Goal: Task Accomplishment & Management: Use online tool/utility

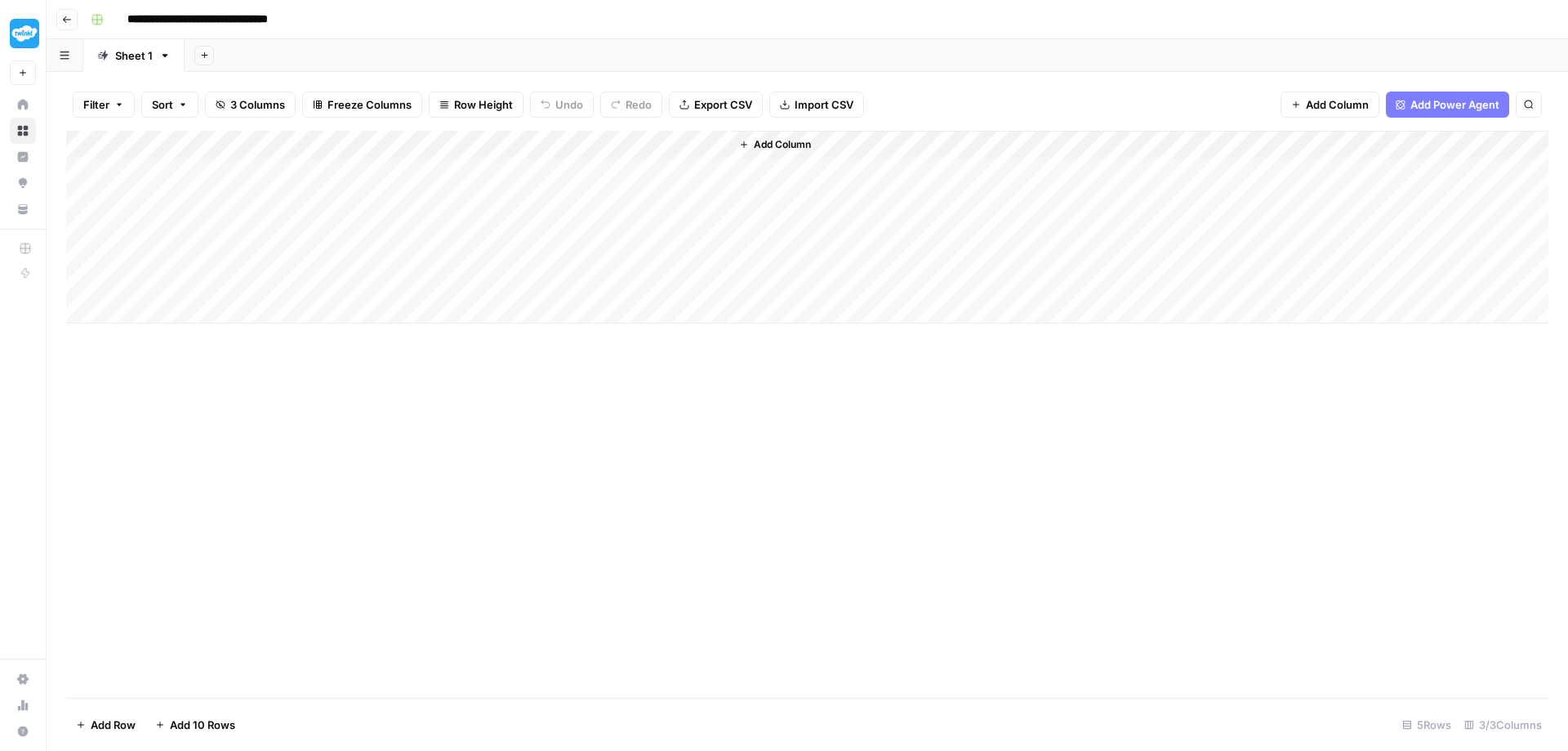
click at [65, 23] on icon "button" at bounding box center [67, 20] width 10 height 10
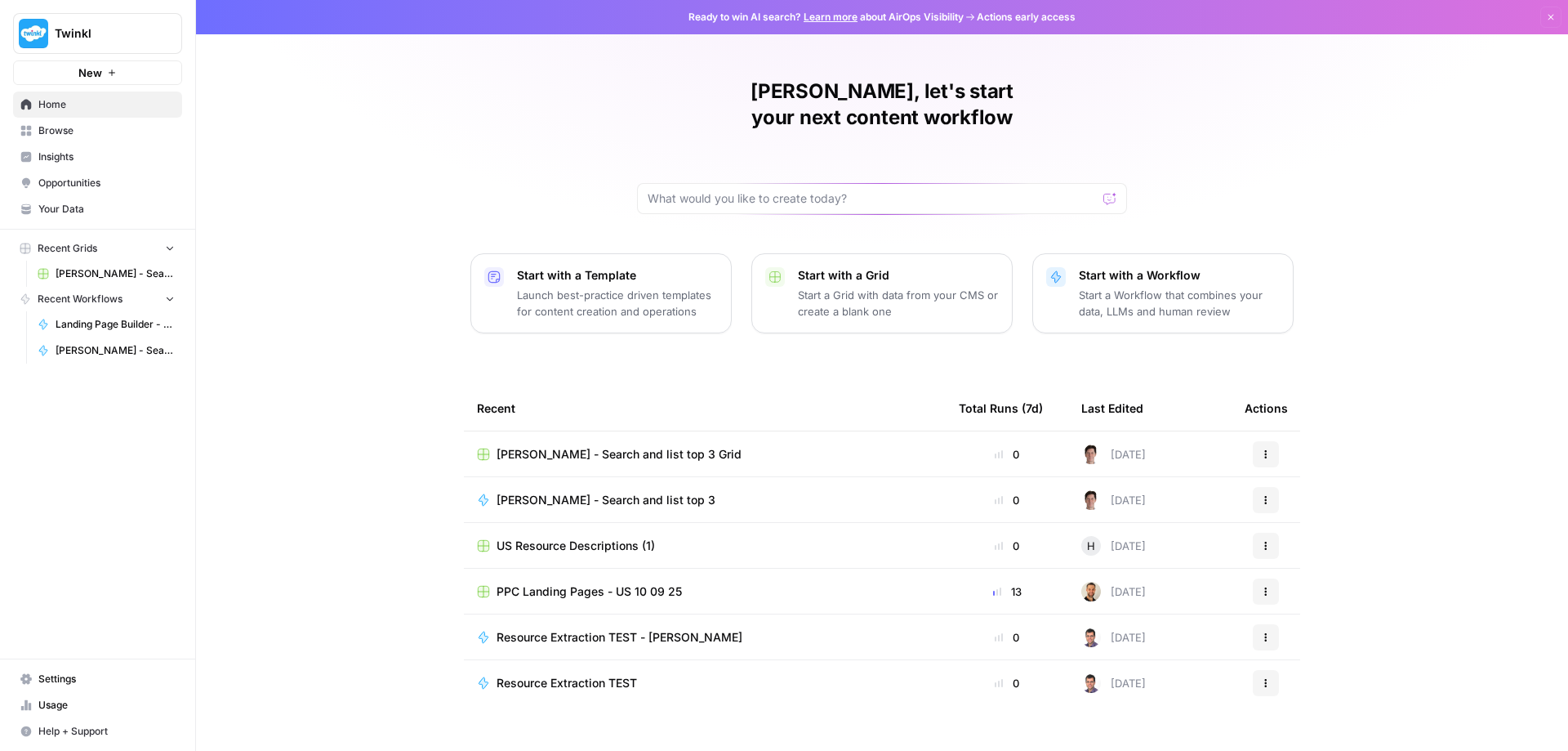
click at [567, 492] on span "[PERSON_NAME] - Search and list top 3" at bounding box center [606, 500] width 219 height 17
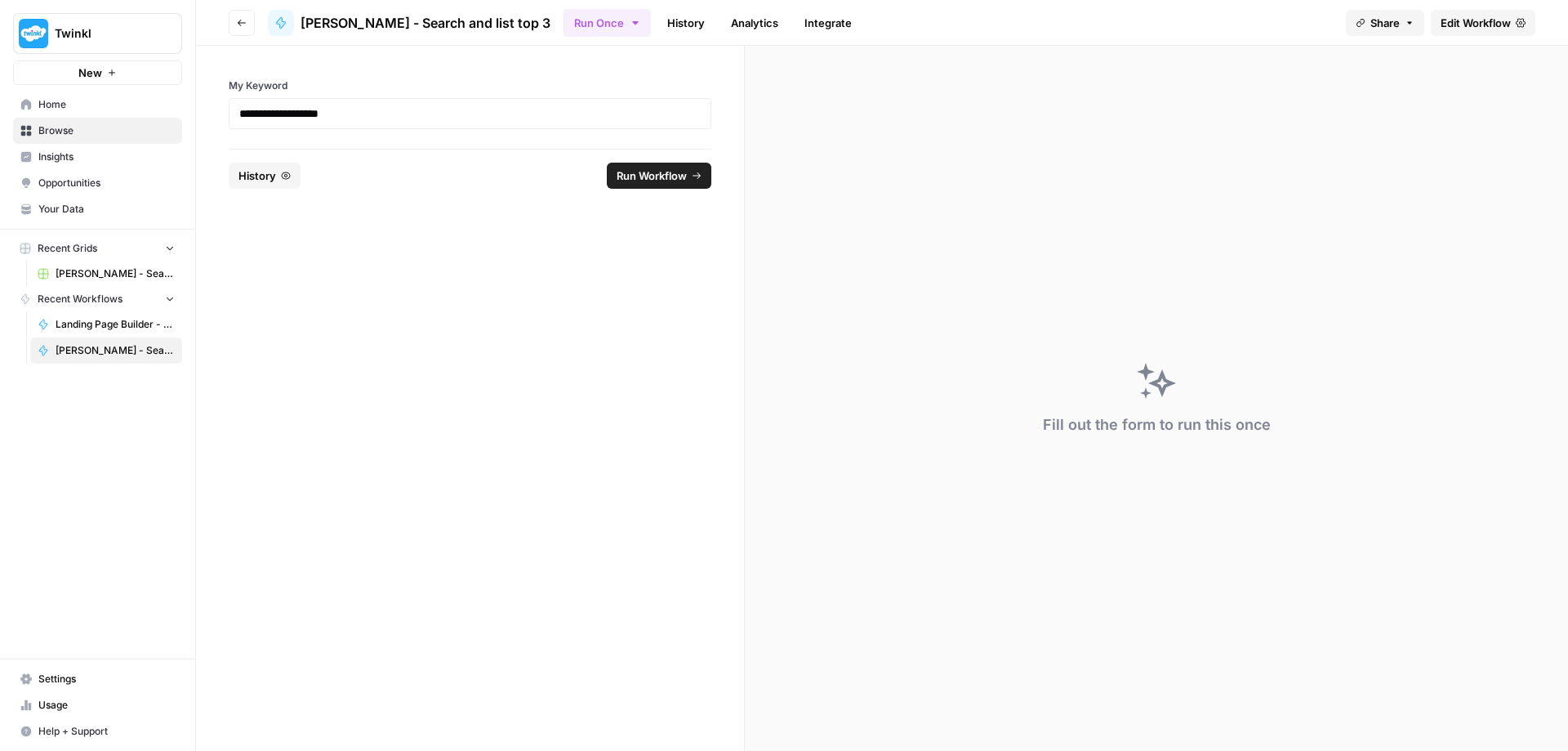
click at [1460, 22] on span "Edit Workflow" at bounding box center [1476, 23] width 70 height 17
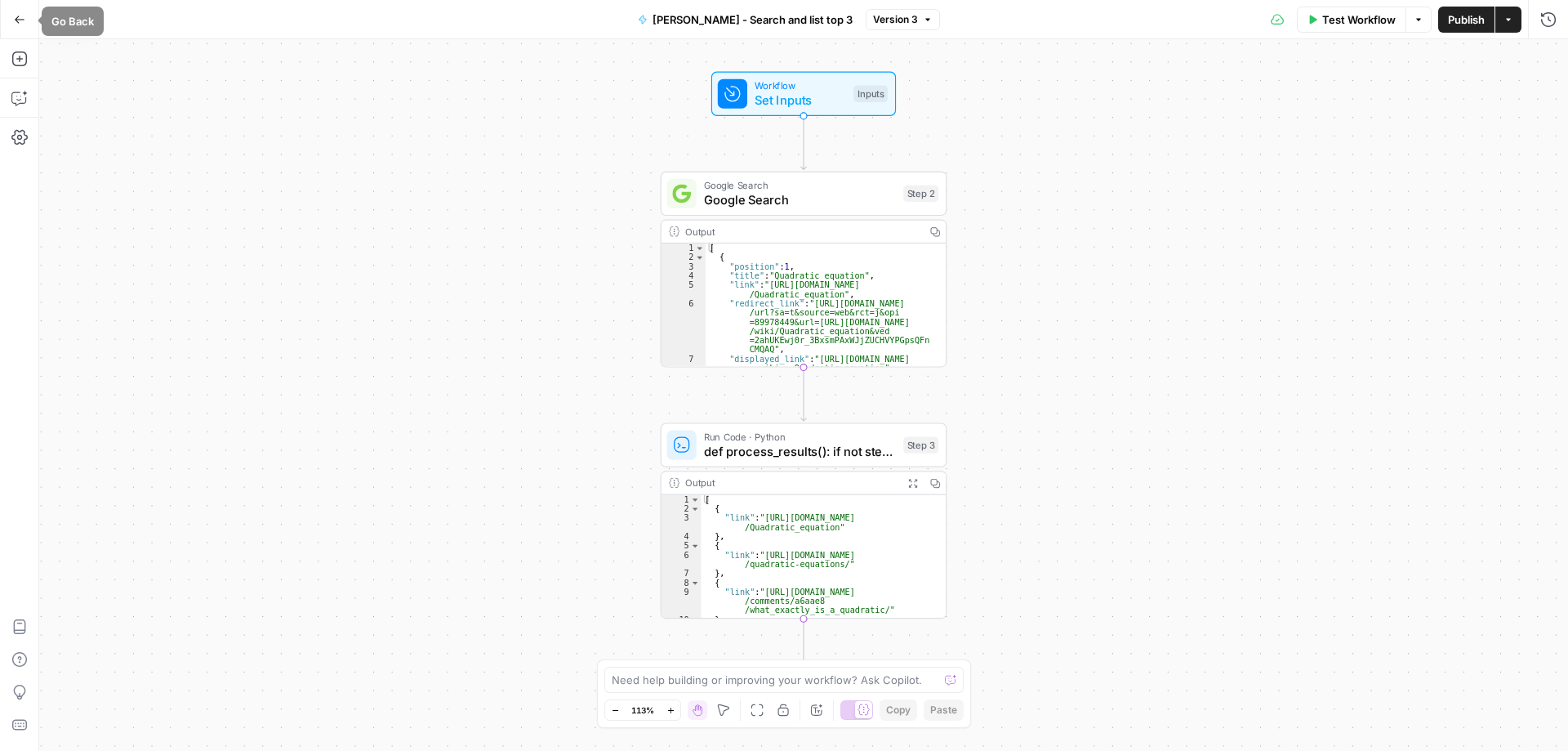
click at [19, 19] on icon "button" at bounding box center [20, 19] width 10 height 7
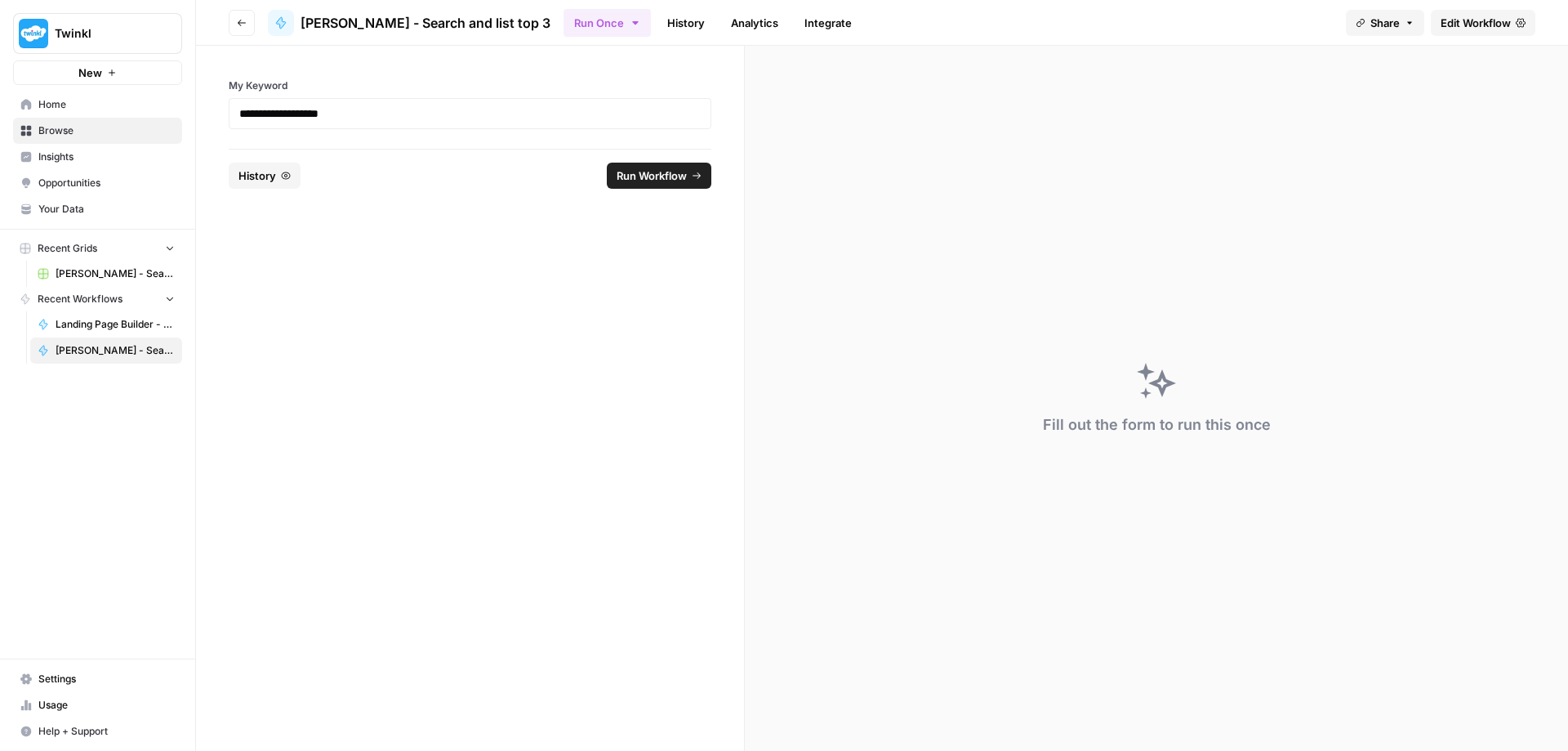
click at [238, 25] on icon "button" at bounding box center [242, 23] width 10 height 10
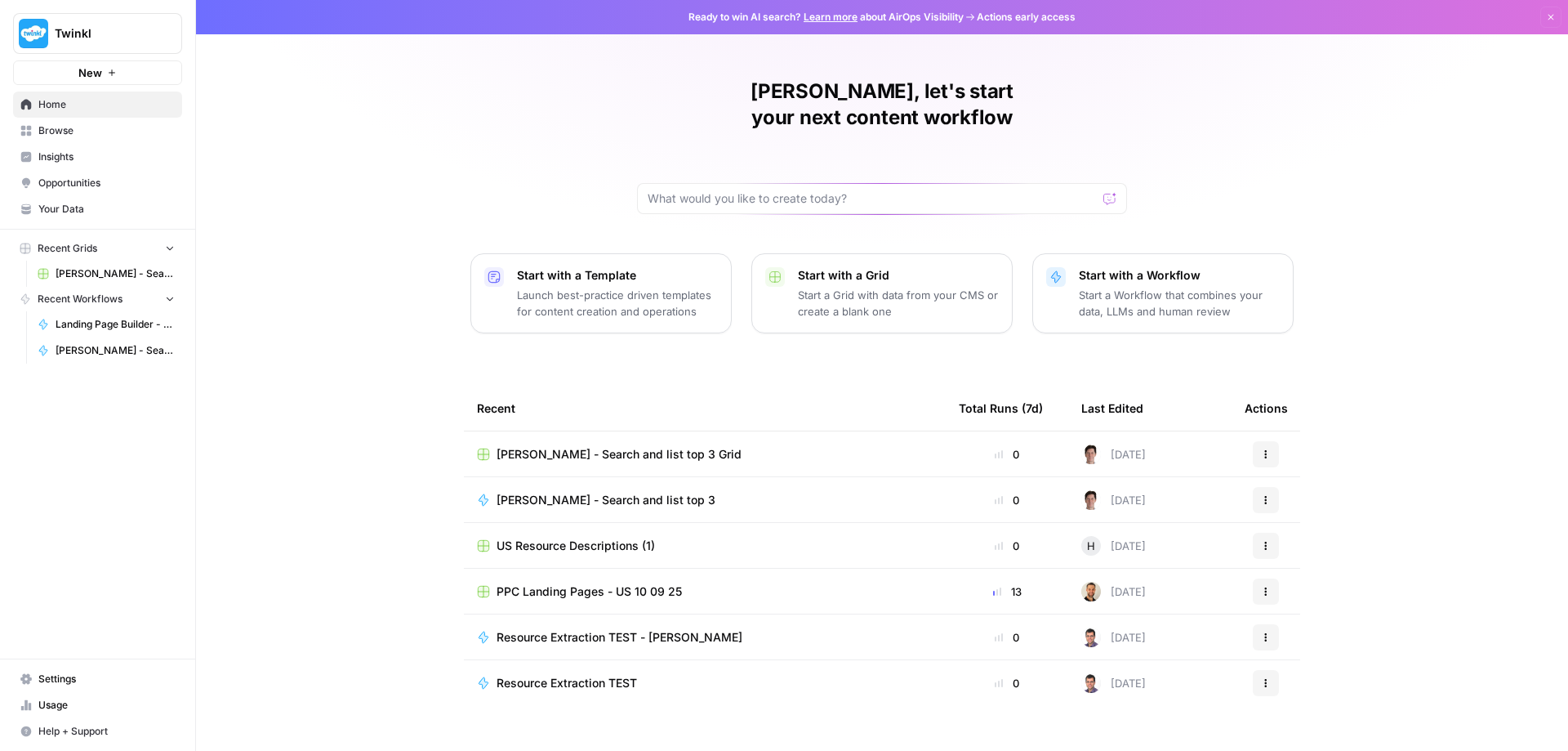
click at [1121, 267] on p "Start with a Workflow" at bounding box center [1179, 276] width 201 height 17
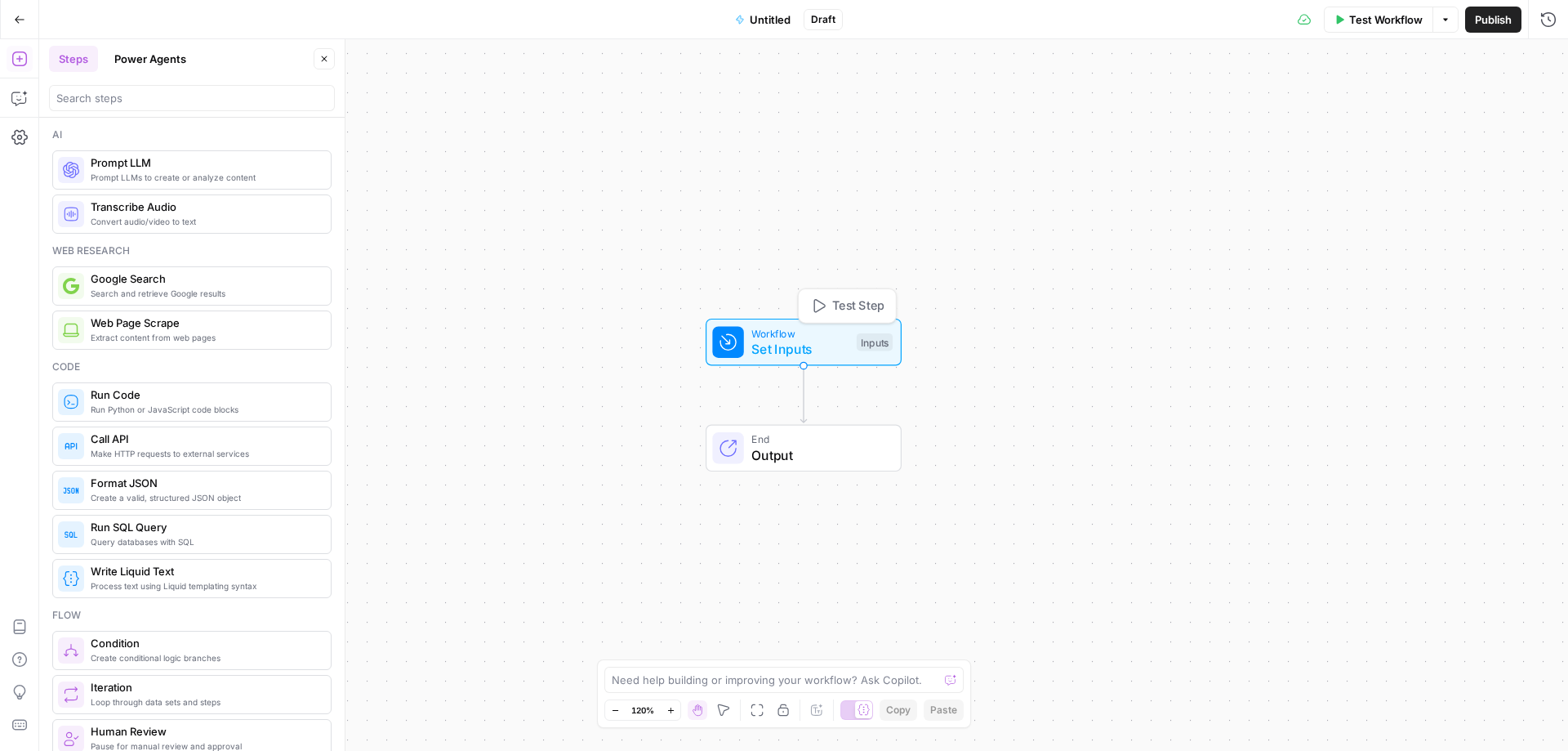
click at [780, 344] on span "Set Inputs" at bounding box center [800, 349] width 97 height 20
click at [1366, 108] on icon "button" at bounding box center [1368, 111] width 10 height 10
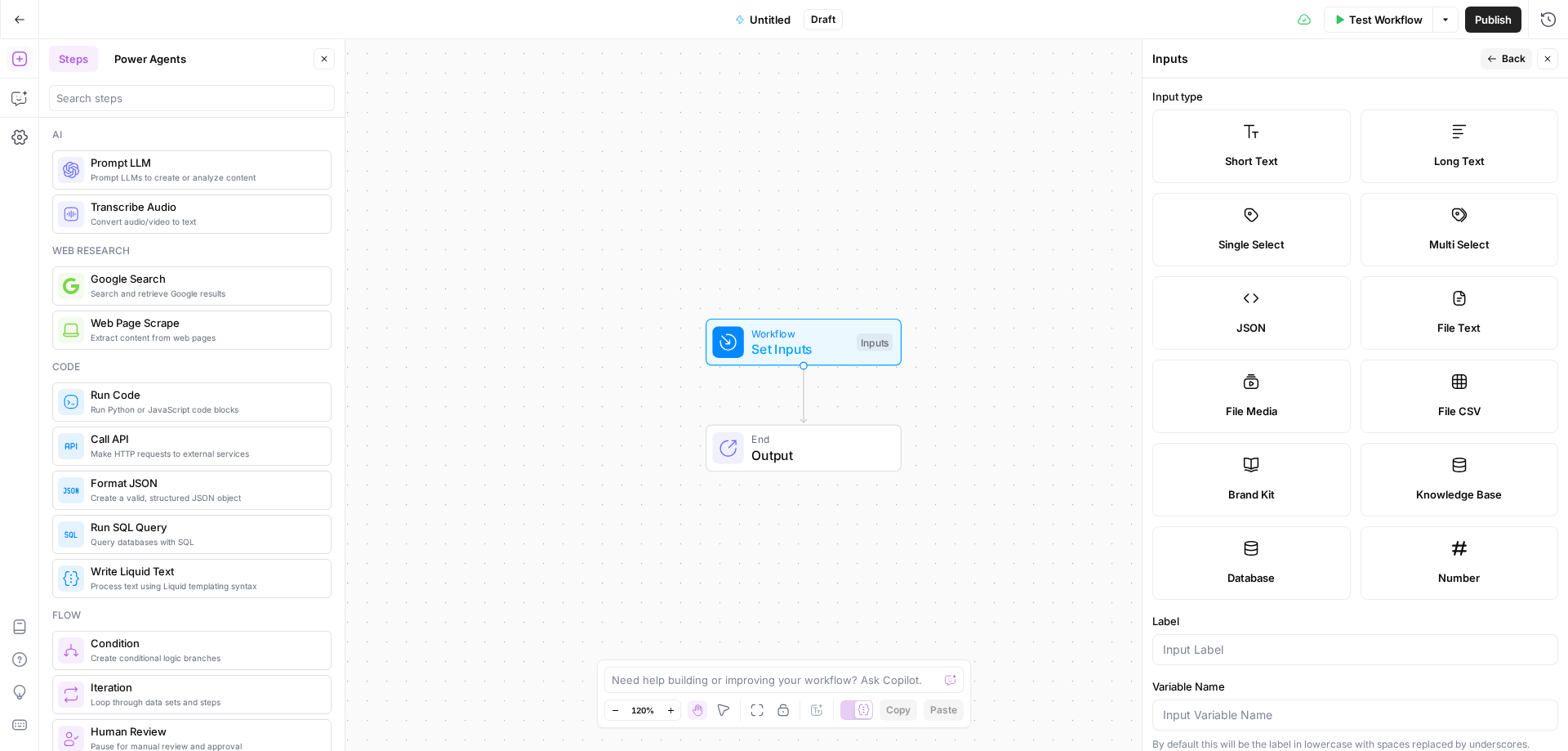
click at [1419, 311] on label "File Text" at bounding box center [1460, 312] width 199 height 74
click at [1428, 395] on label "File CSV" at bounding box center [1460, 396] width 199 height 74
type textarea "Supports .csv file type"
click at [1428, 395] on label "File CSV" at bounding box center [1460, 396] width 199 height 74
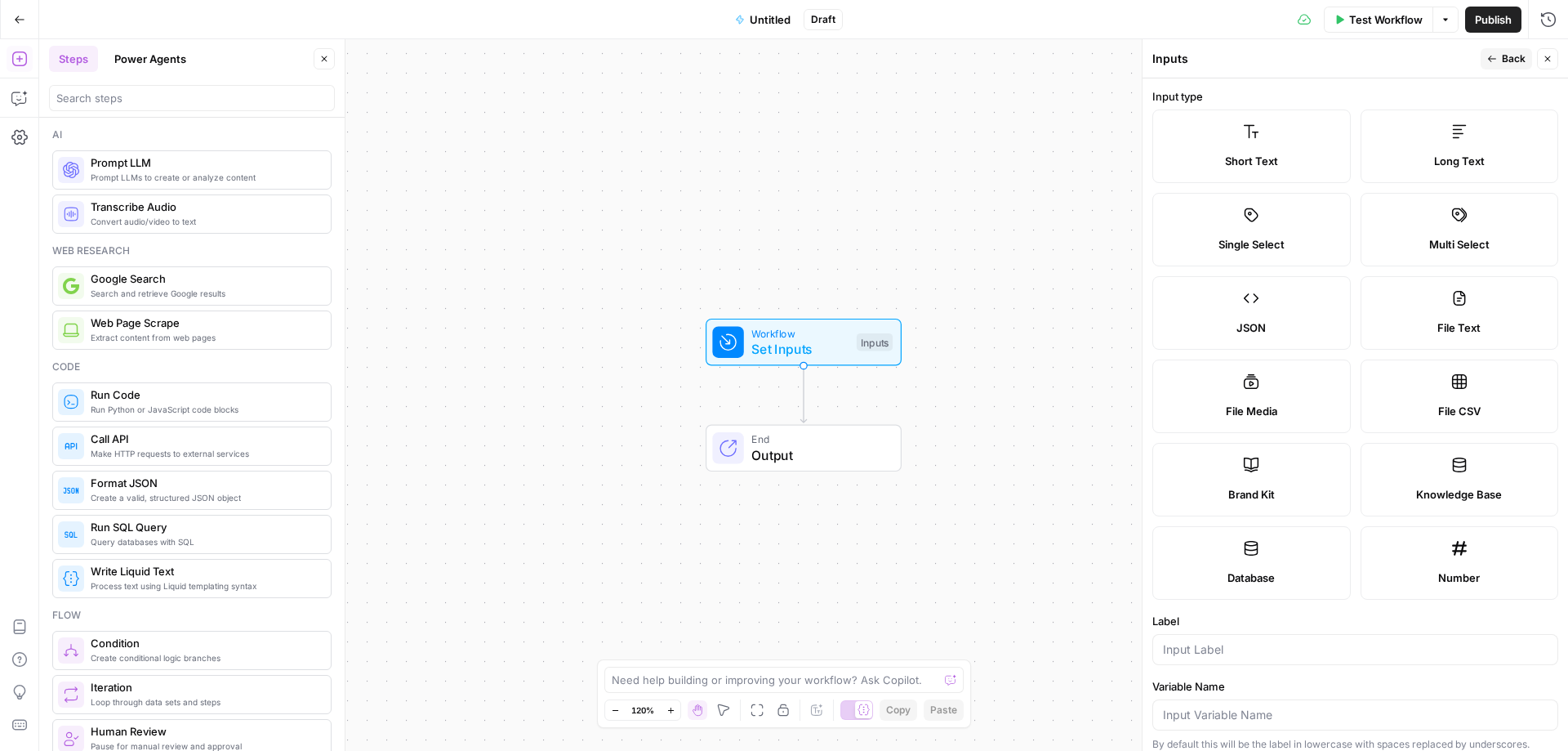
click at [1420, 389] on label "File CSV" at bounding box center [1460, 396] width 199 height 74
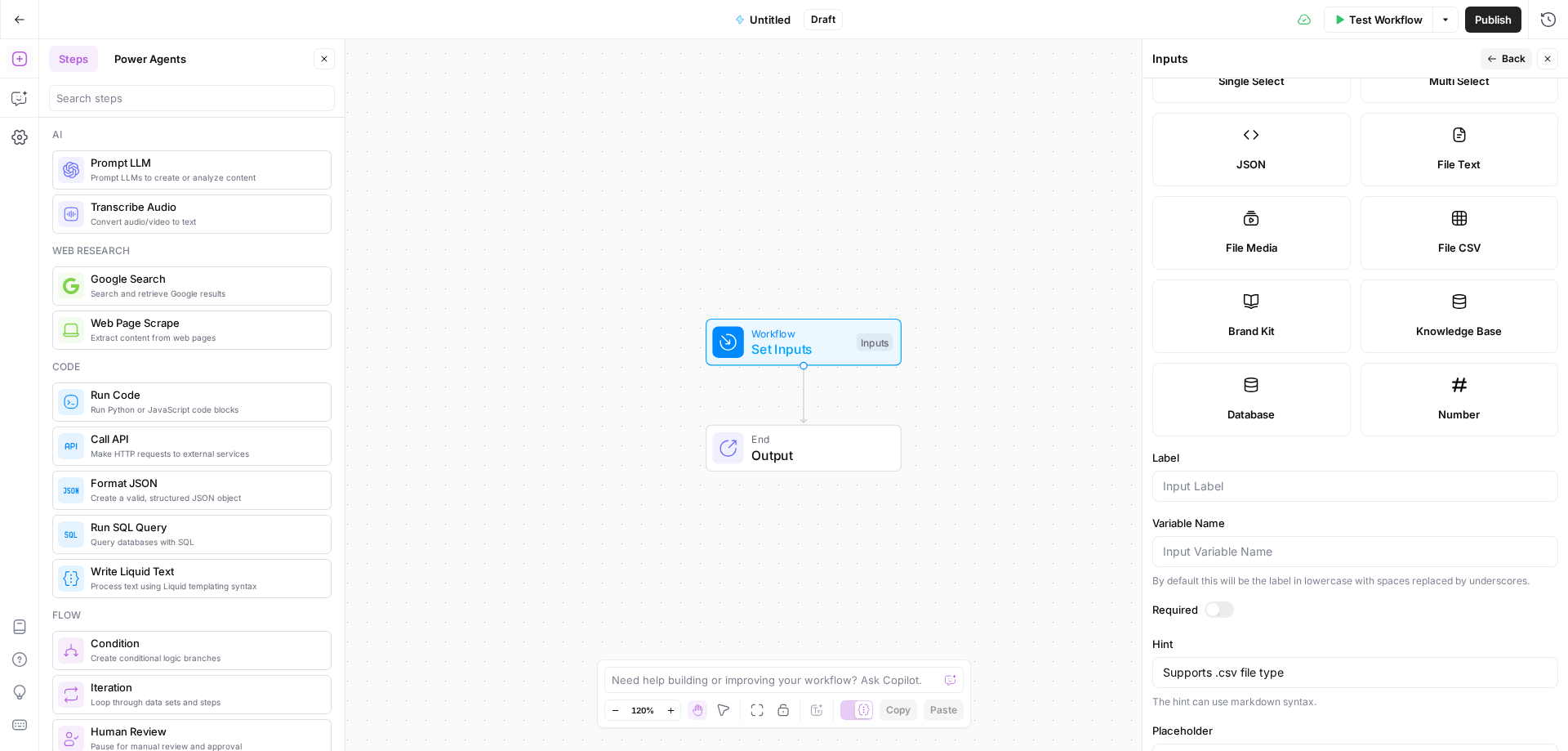
scroll to position [218, 0]
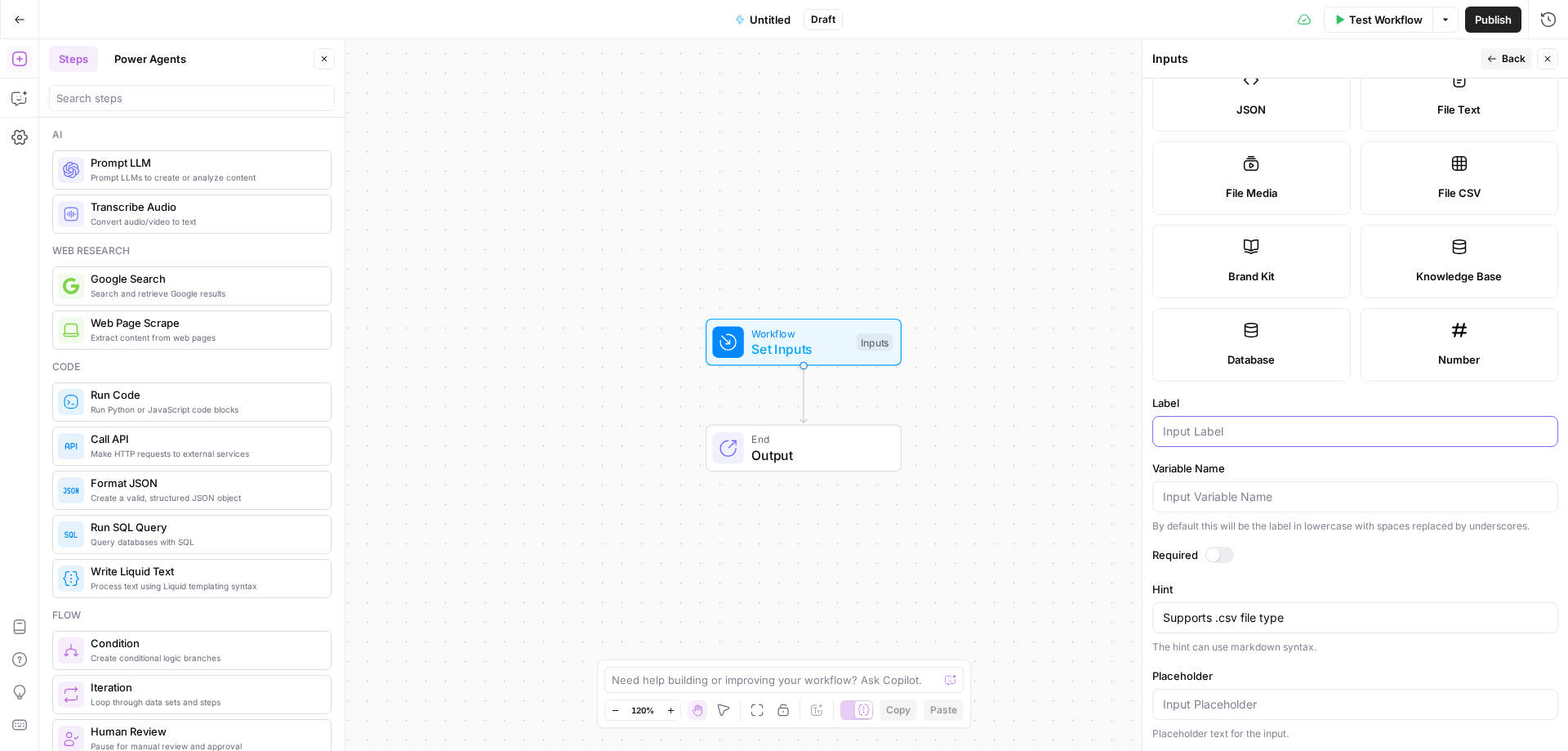
click at [1209, 435] on input "Label" at bounding box center [1355, 431] width 385 height 17
click at [1199, 496] on input "Variable Name" at bounding box center [1355, 497] width 385 height 17
click at [1416, 345] on label "Number" at bounding box center [1460, 344] width 199 height 74
click at [1413, 179] on label "File CSV" at bounding box center [1460, 178] width 199 height 74
type textarea "Supports .csv file type"
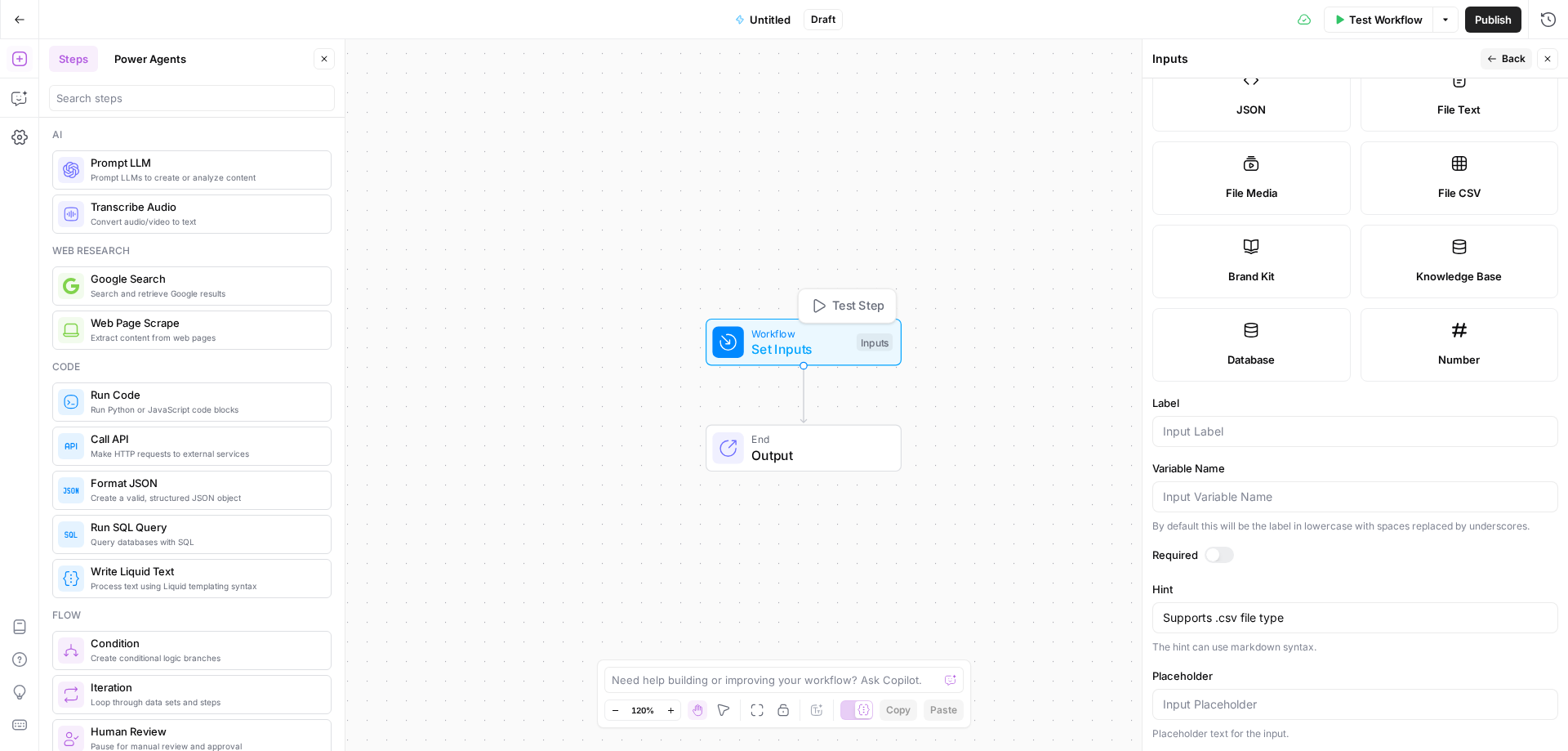
click at [879, 343] on div "Inputs" at bounding box center [874, 343] width 36 height 18
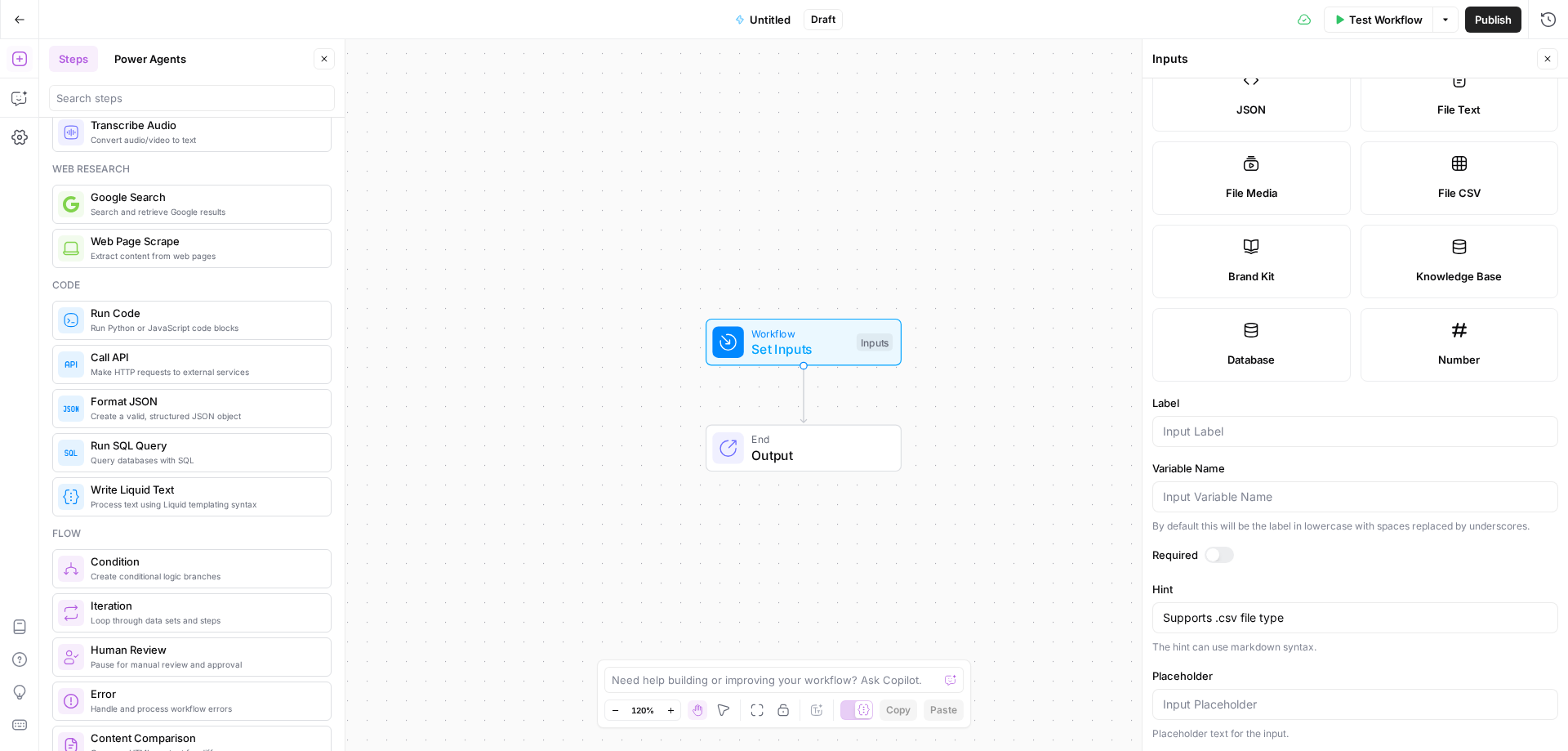
scroll to position [0, 0]
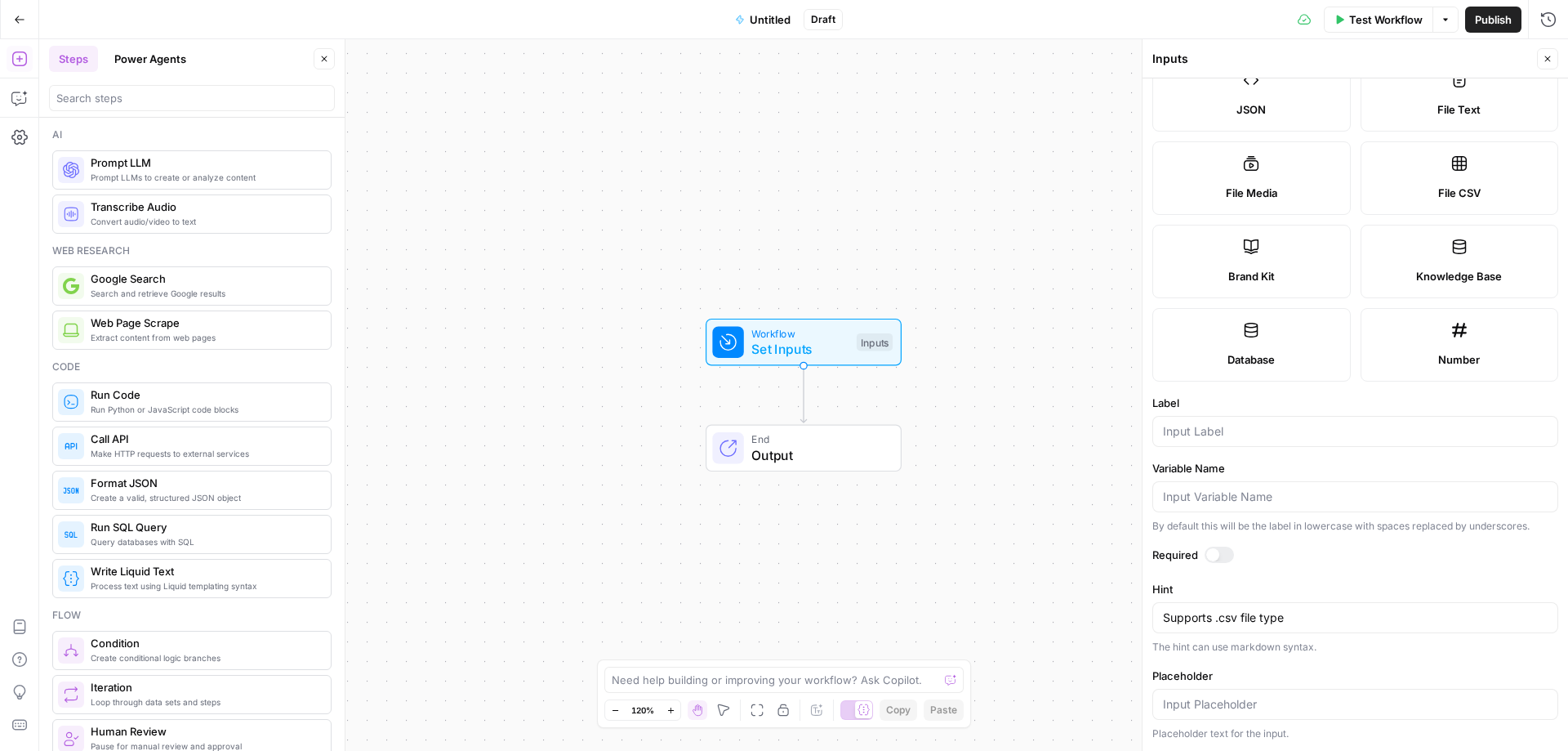
click at [1439, 168] on label "File CSV" at bounding box center [1460, 178] width 199 height 74
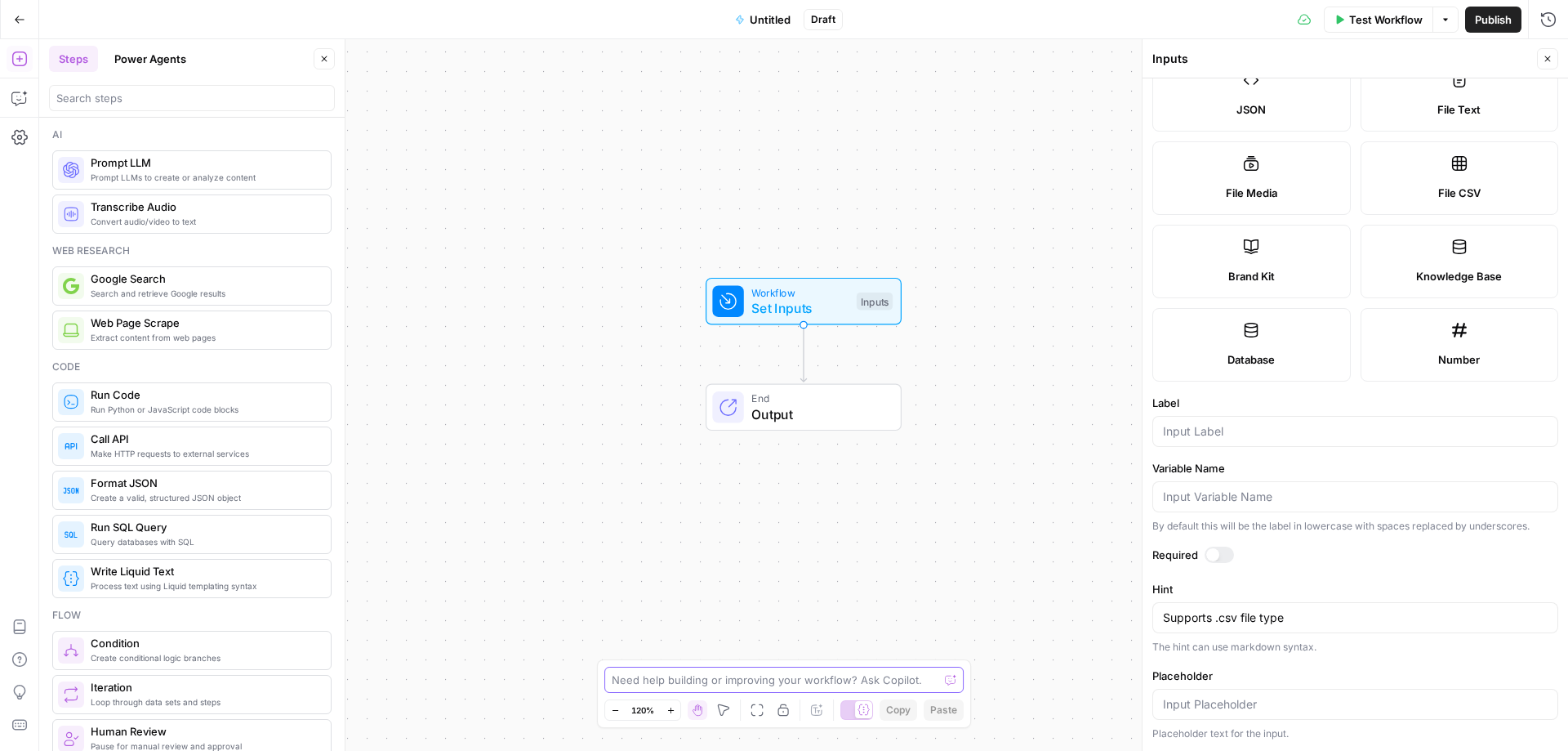
click at [845, 678] on textarea at bounding box center [775, 680] width 327 height 17
type textarea "get a list of urls from a google sheet"
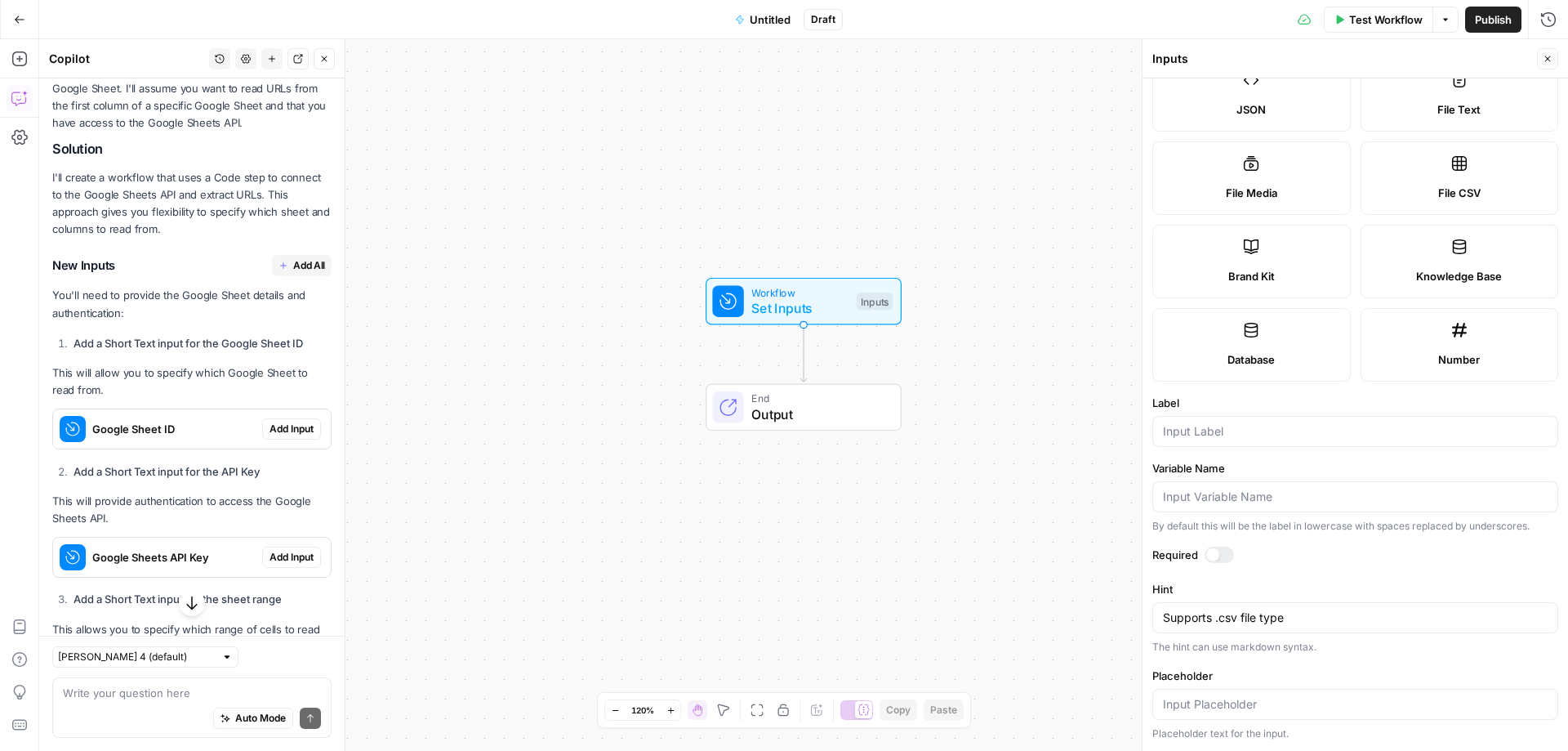
scroll to position [264, 0]
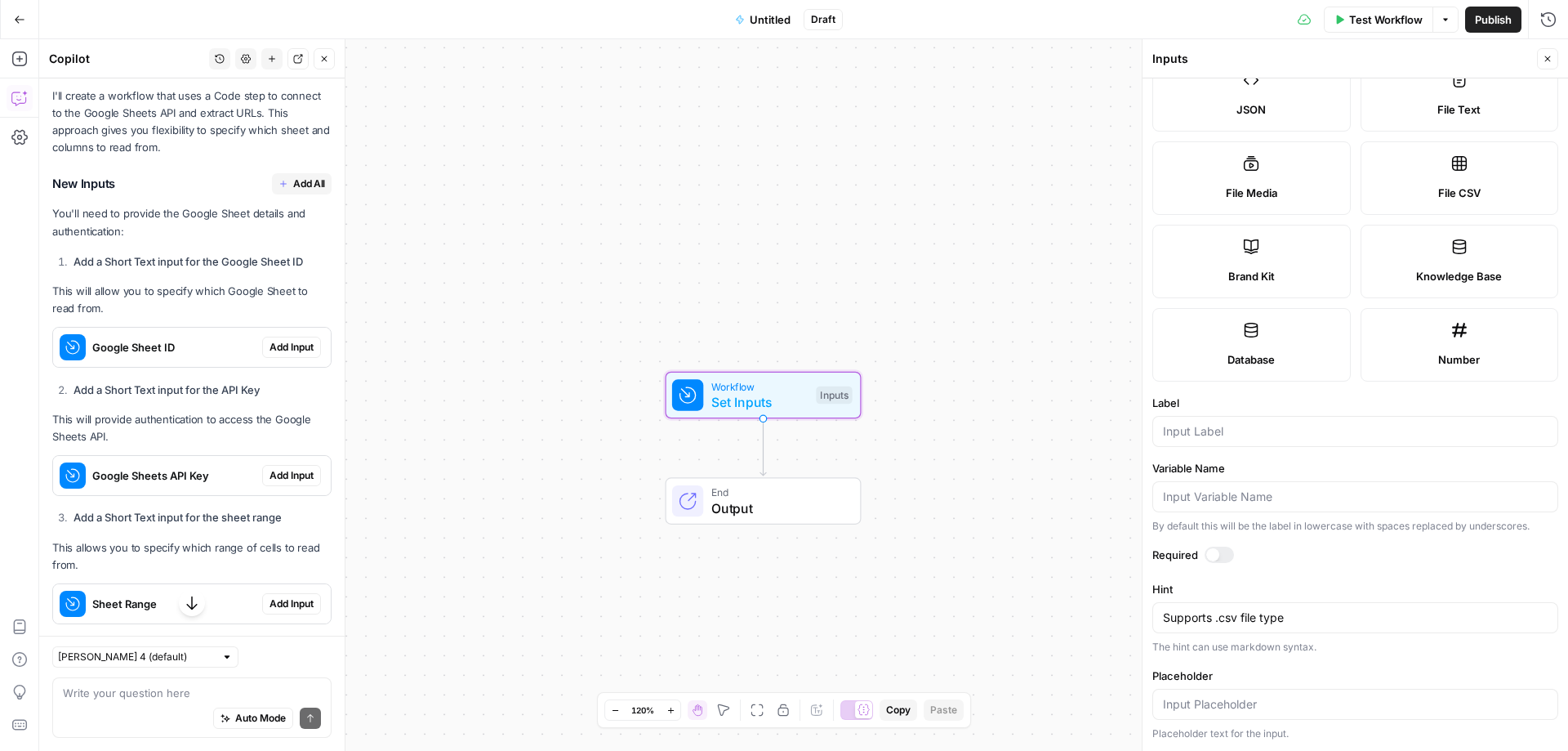
click at [277, 354] on span "Add Input" at bounding box center [291, 347] width 44 height 15
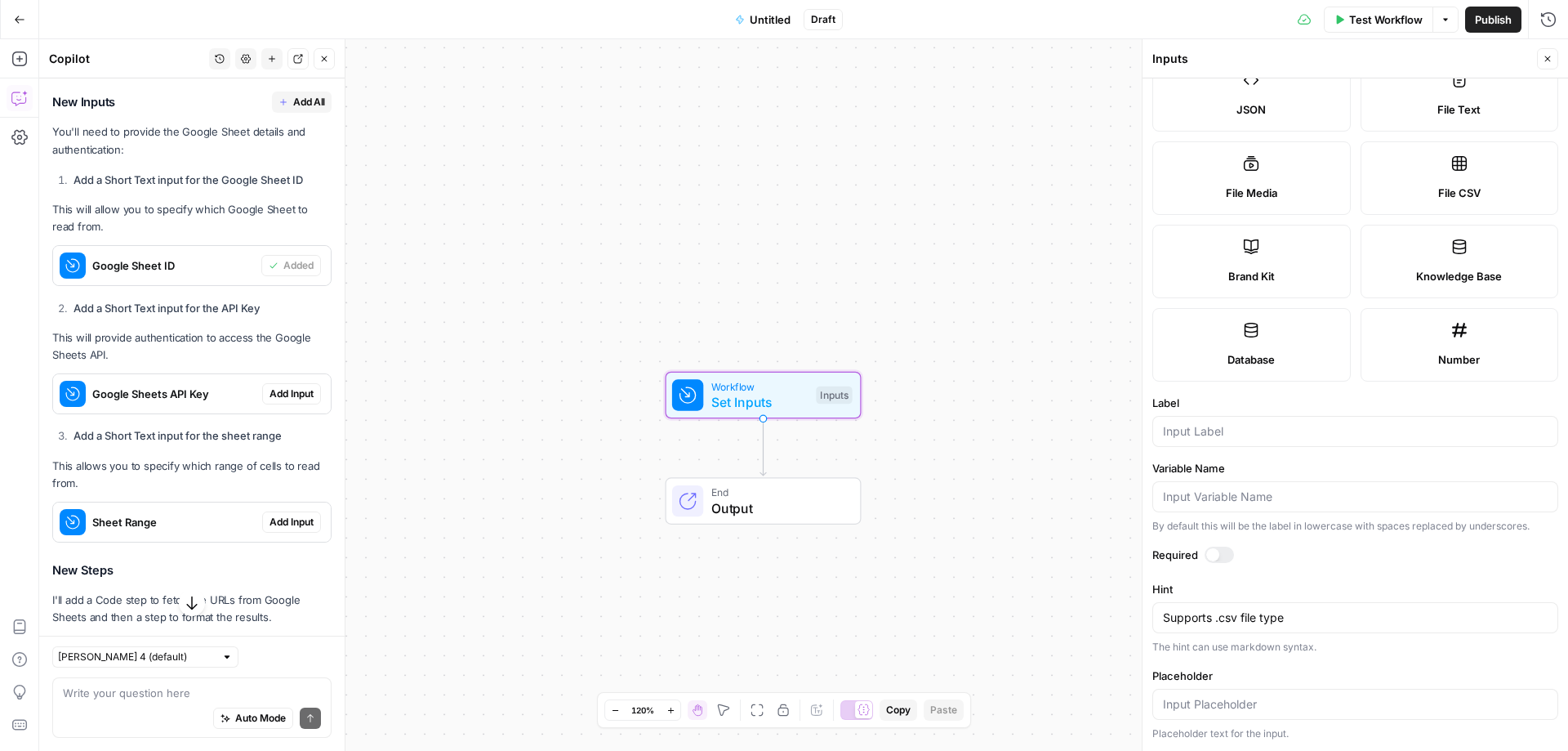
click at [270, 401] on span "Add Input" at bounding box center [291, 394] width 44 height 15
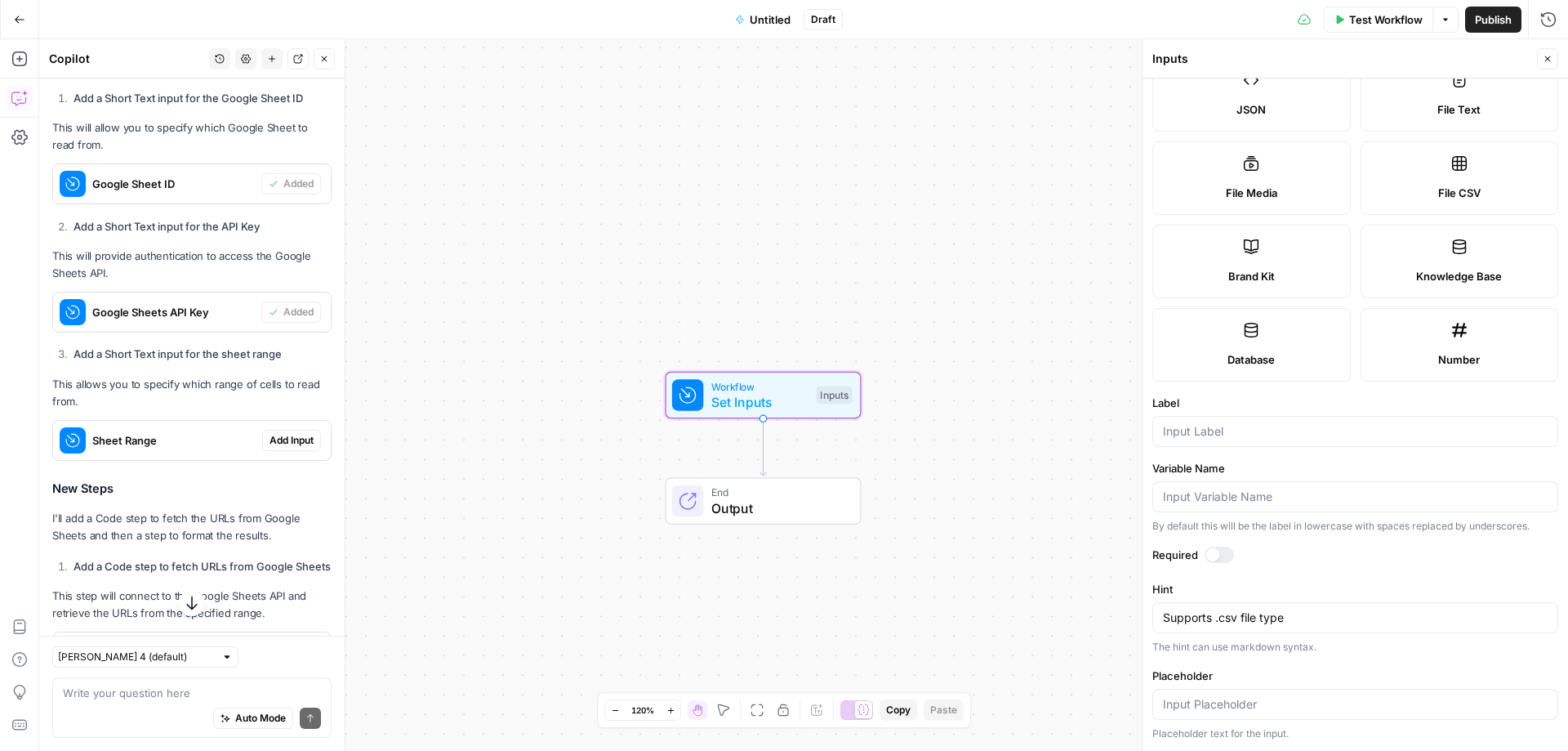
click at [270, 448] on span "Add Input" at bounding box center [291, 440] width 44 height 15
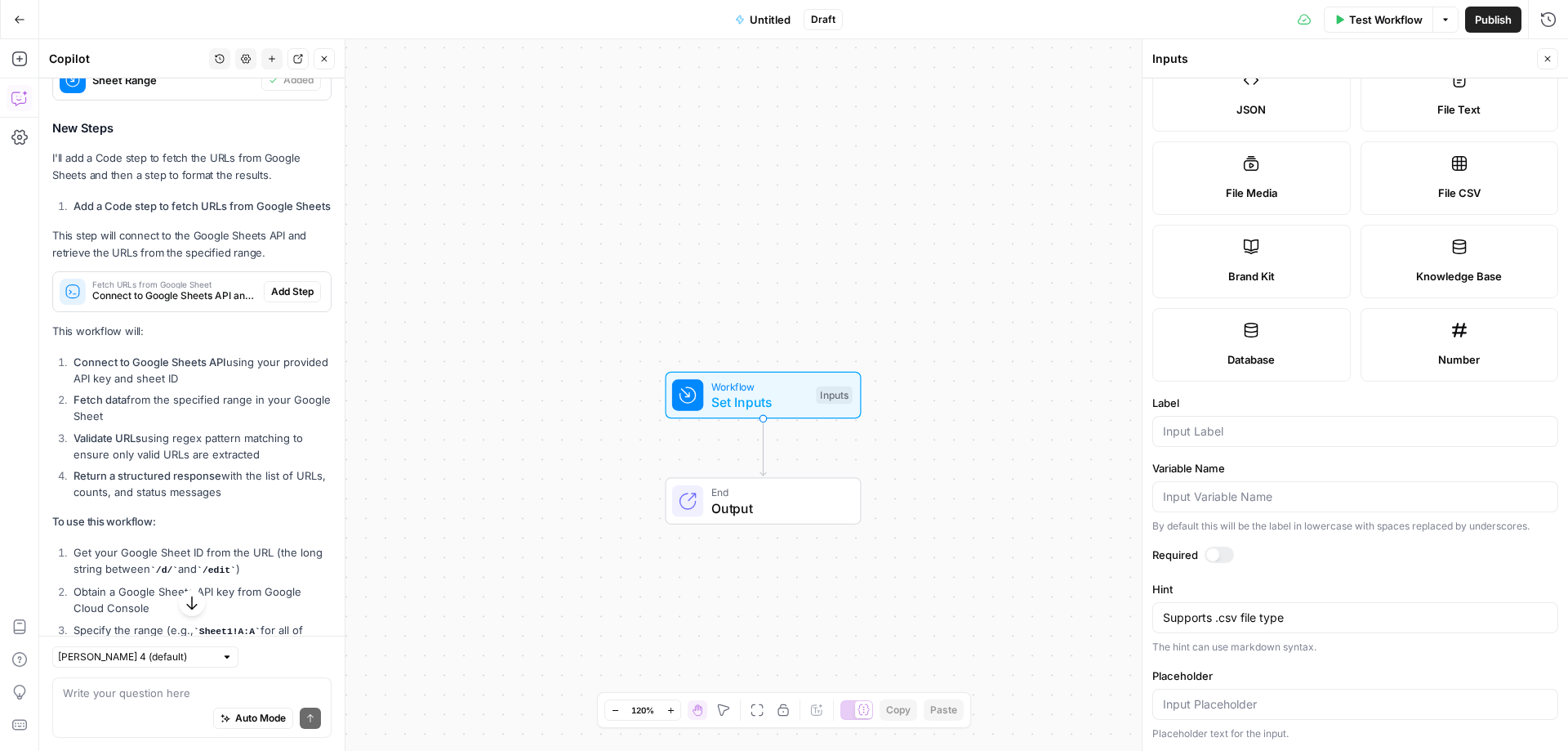
scroll to position [732, 0]
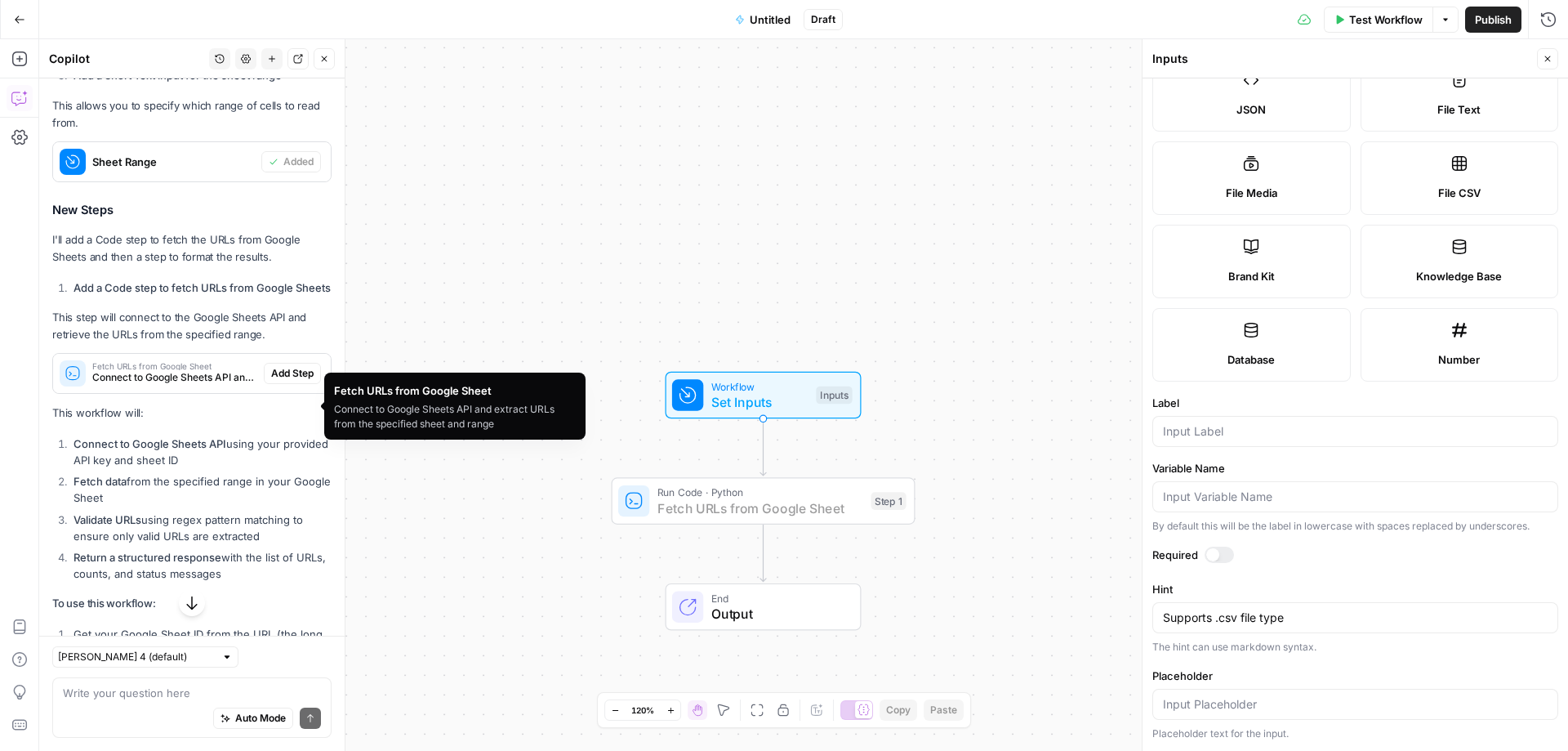
click at [275, 381] on span "Add Step" at bounding box center [292, 373] width 42 height 15
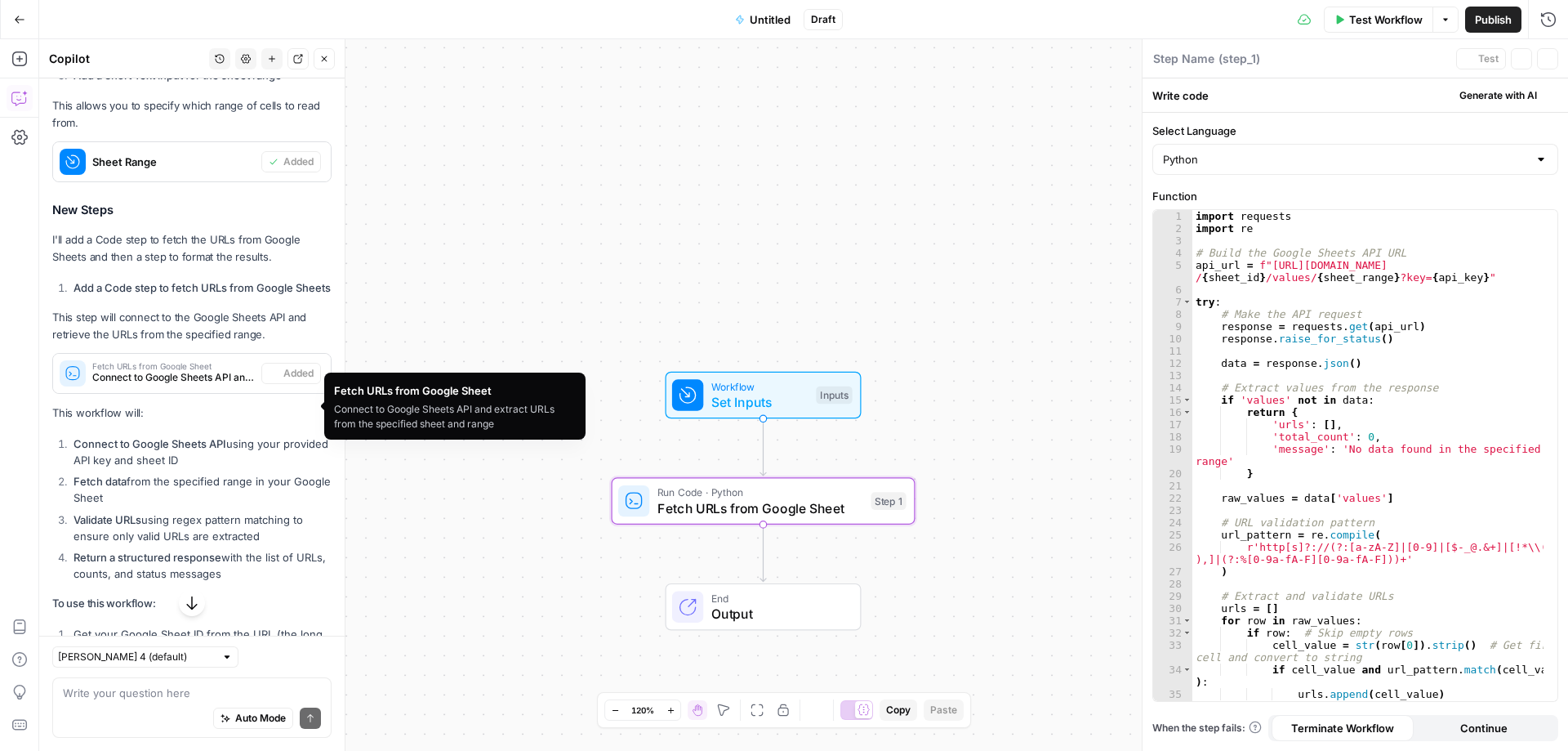
type textarea "Fetch URLs from Google Sheet"
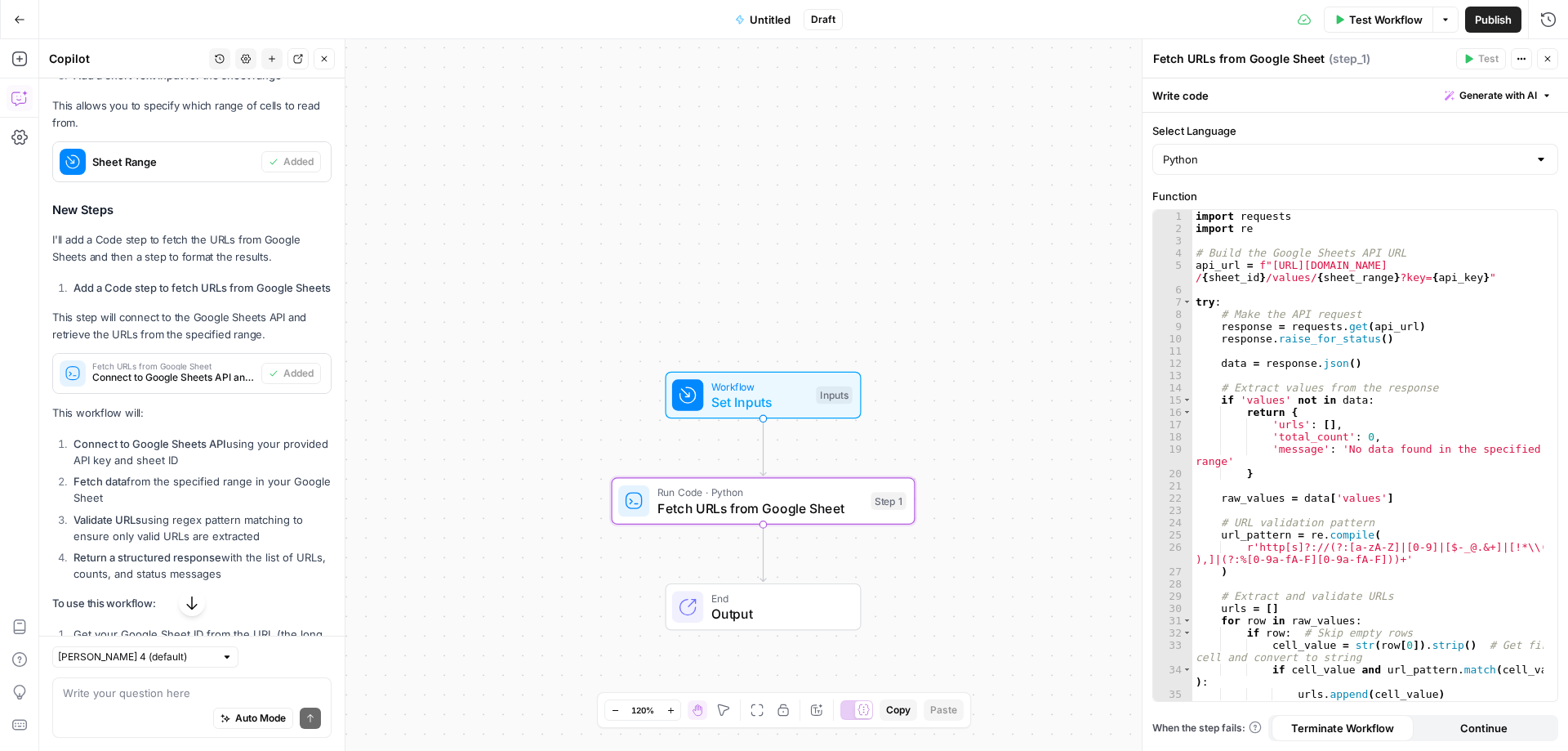
click at [947, 506] on div "Workflow Set Inputs Inputs Run Code · Python Fetch URLs from Google Sheet Step …" at bounding box center [803, 394] width 1529 height 711
click at [756, 407] on span "Set Inputs" at bounding box center [759, 402] width 97 height 20
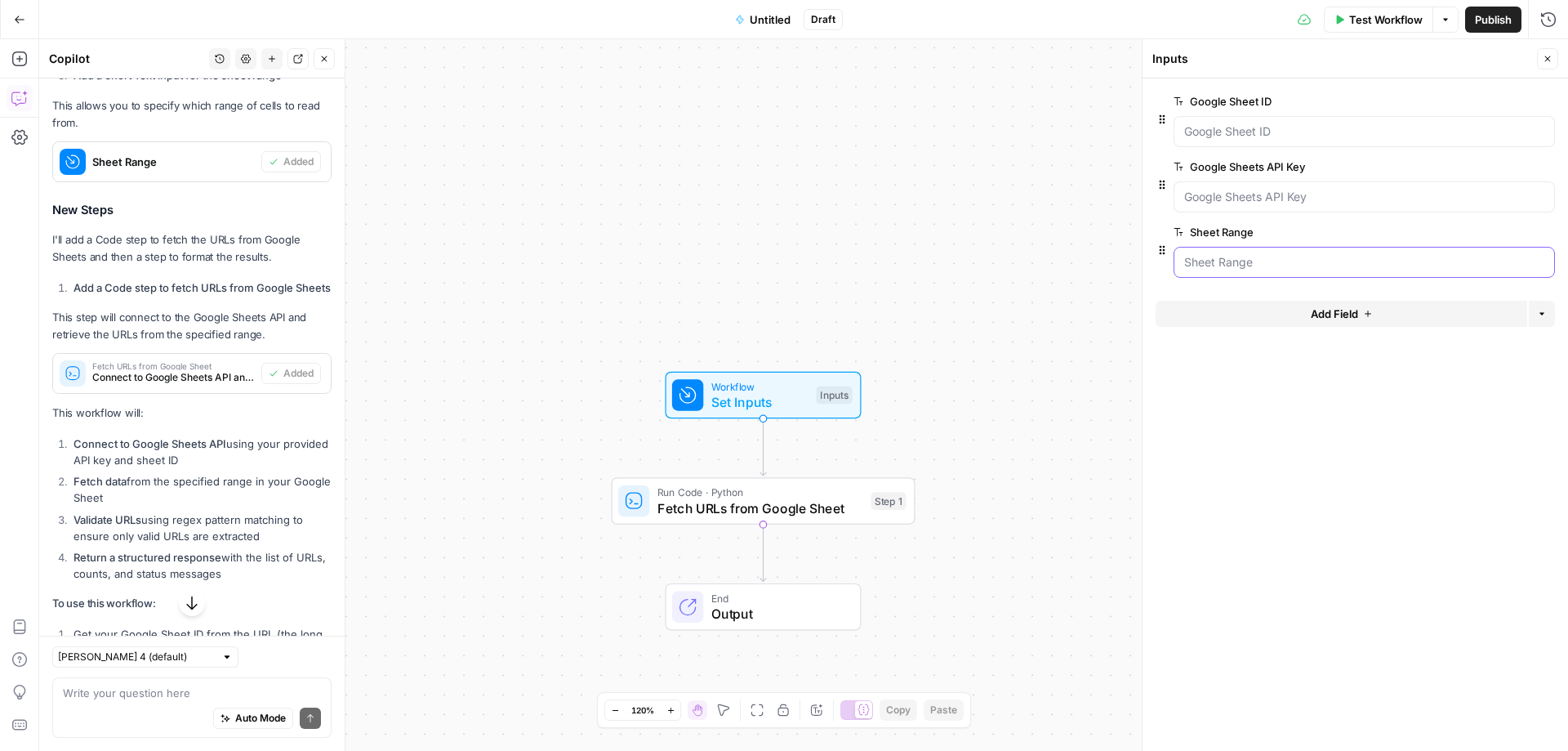
click at [1258, 262] on Range "Sheet Range" at bounding box center [1364, 262] width 360 height 17
click at [1493, 231] on span "edit field" at bounding box center [1493, 232] width 36 height 13
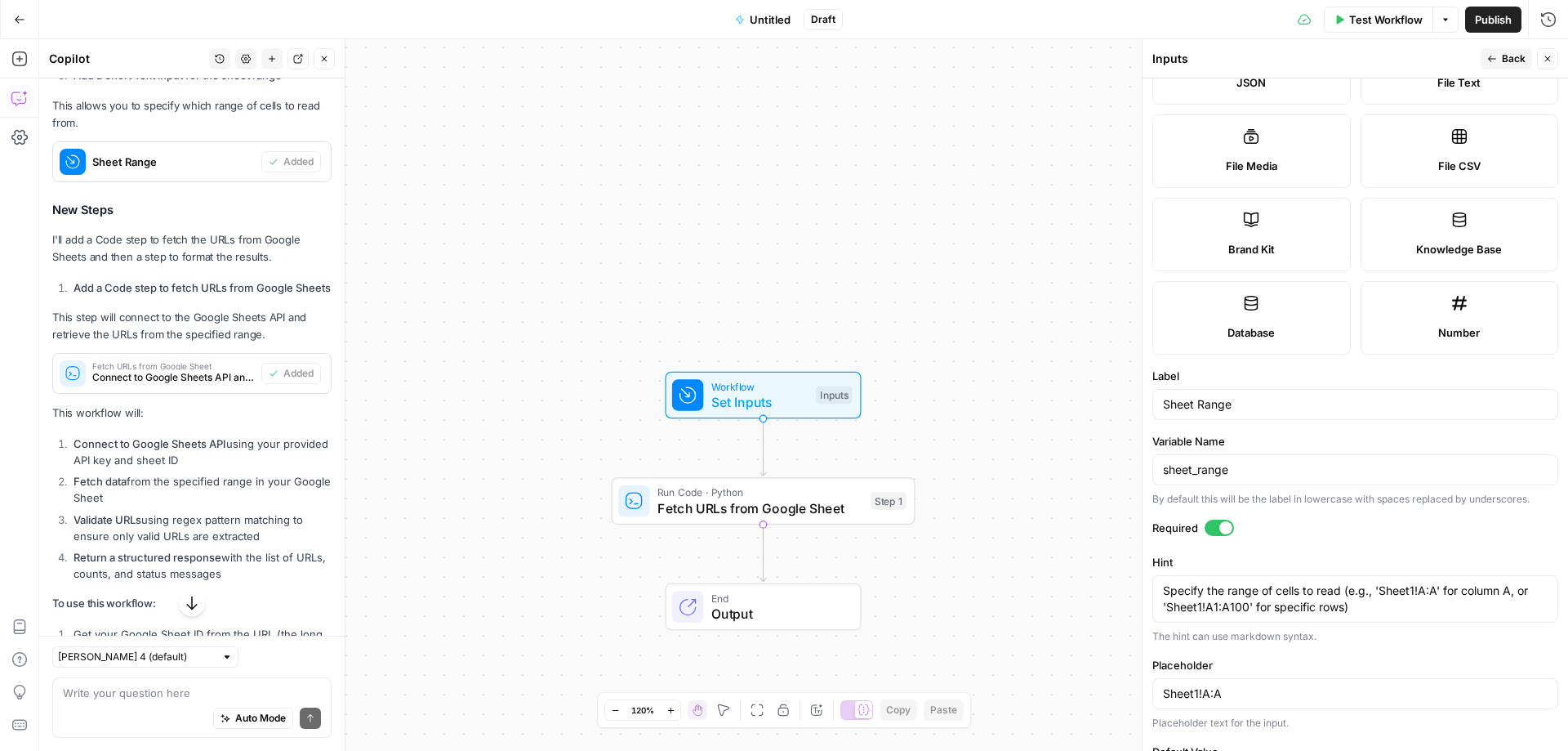
scroll to position [323, 0]
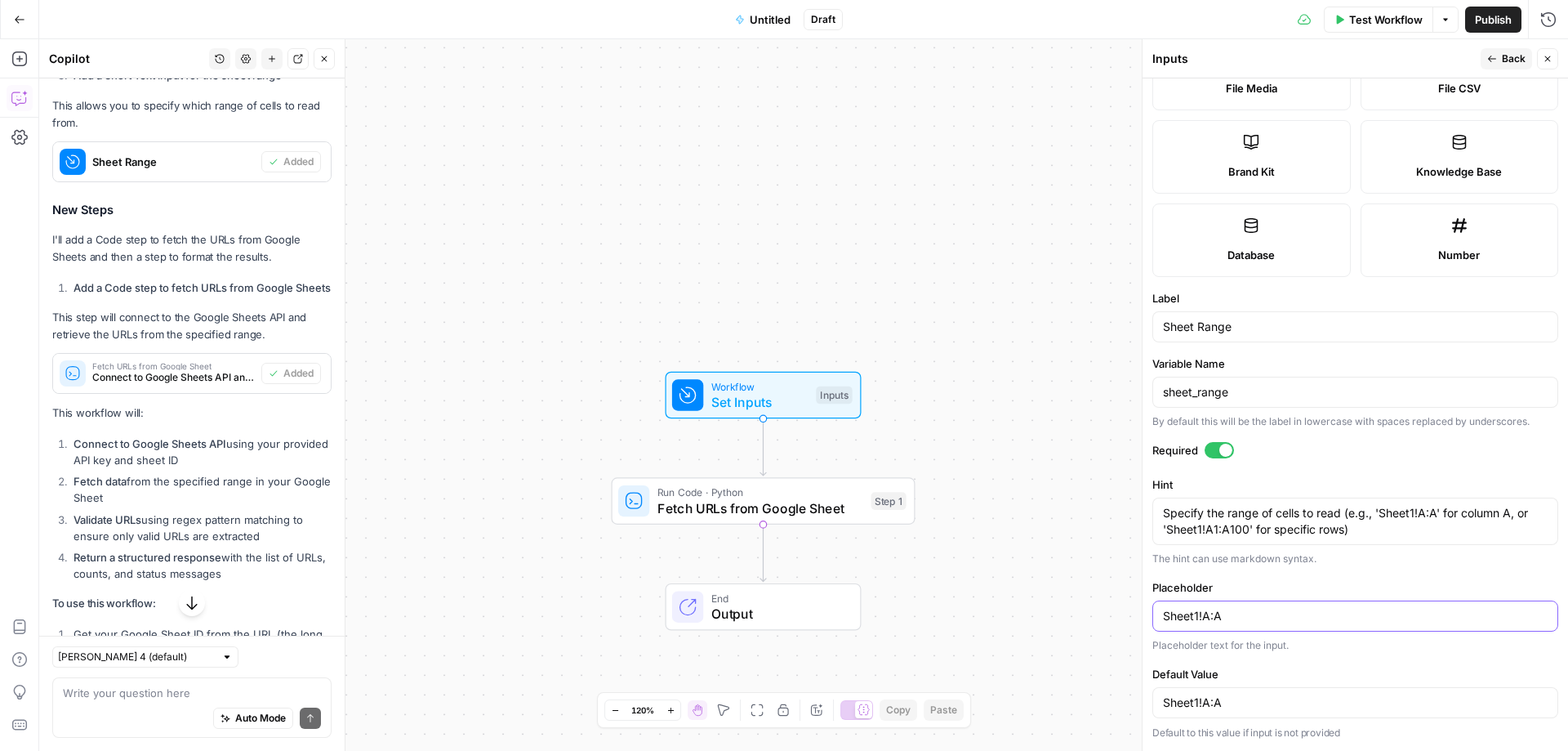
click at [1241, 617] on input "Sheet1!A:A" at bounding box center [1355, 616] width 385 height 17
type input "Sheet1!B:B"
click at [1251, 704] on input "Sheet1!A:A" at bounding box center [1355, 703] width 385 height 17
type input "Sheet1!B:B"
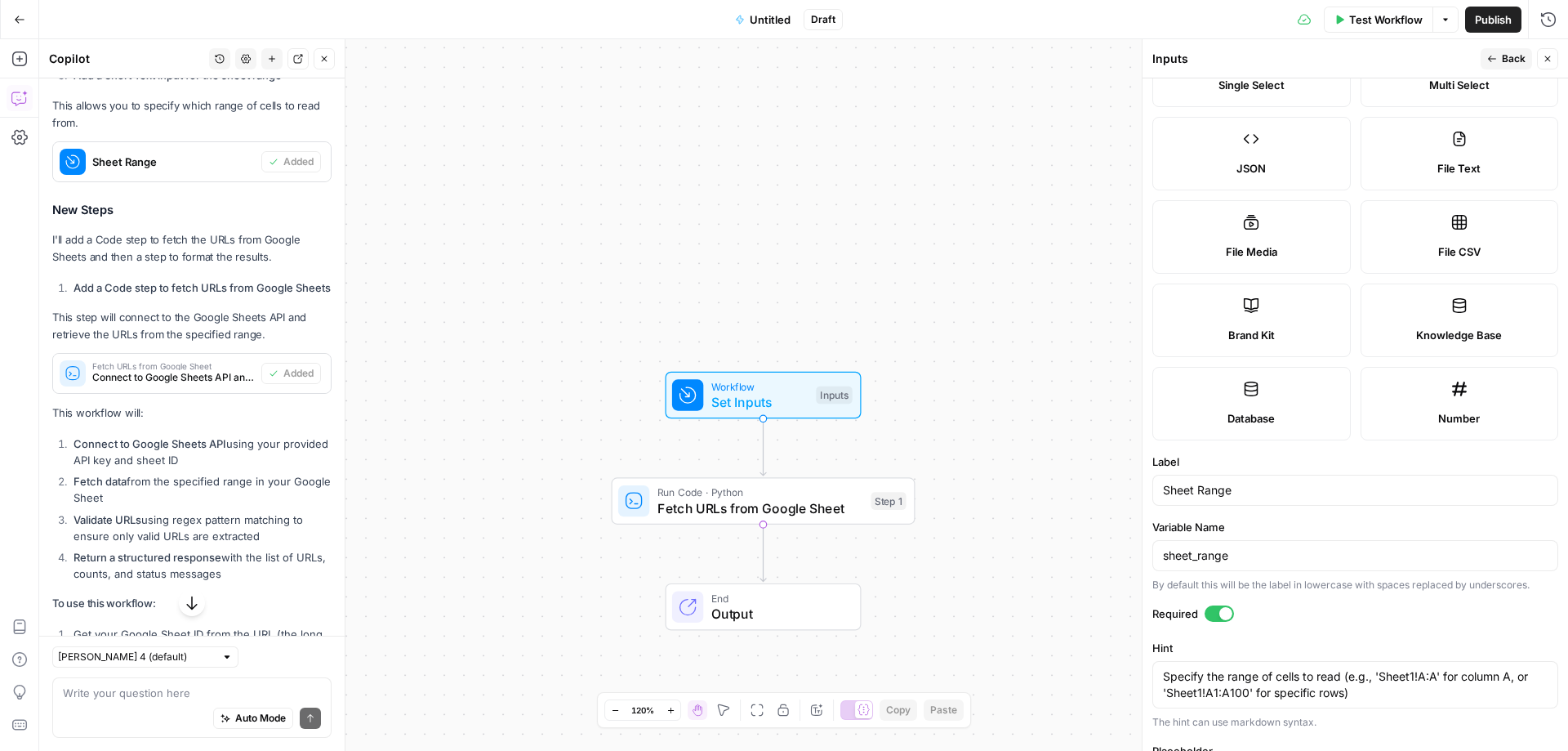
scroll to position [0, 0]
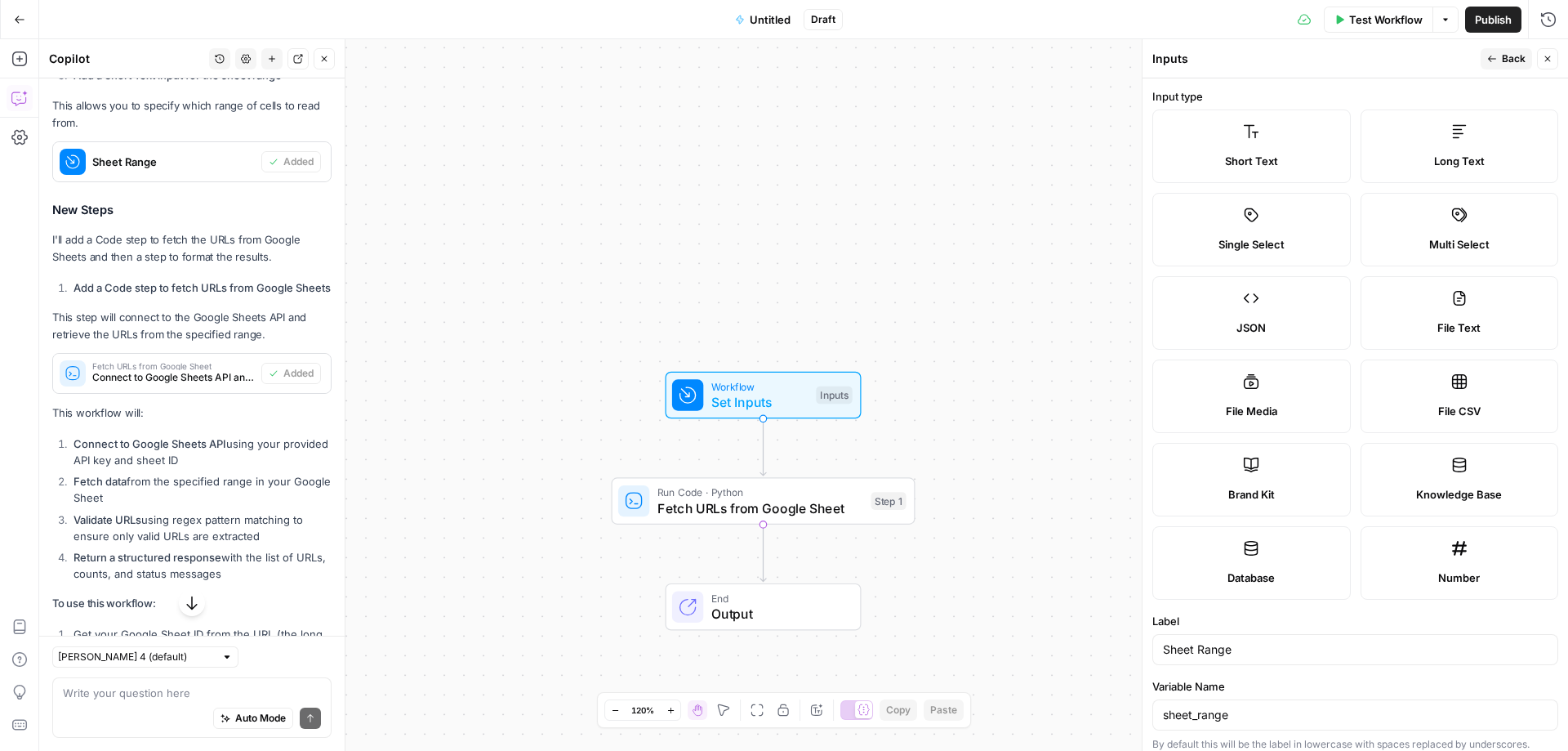
click at [1512, 61] on span "Back" at bounding box center [1514, 59] width 24 height 15
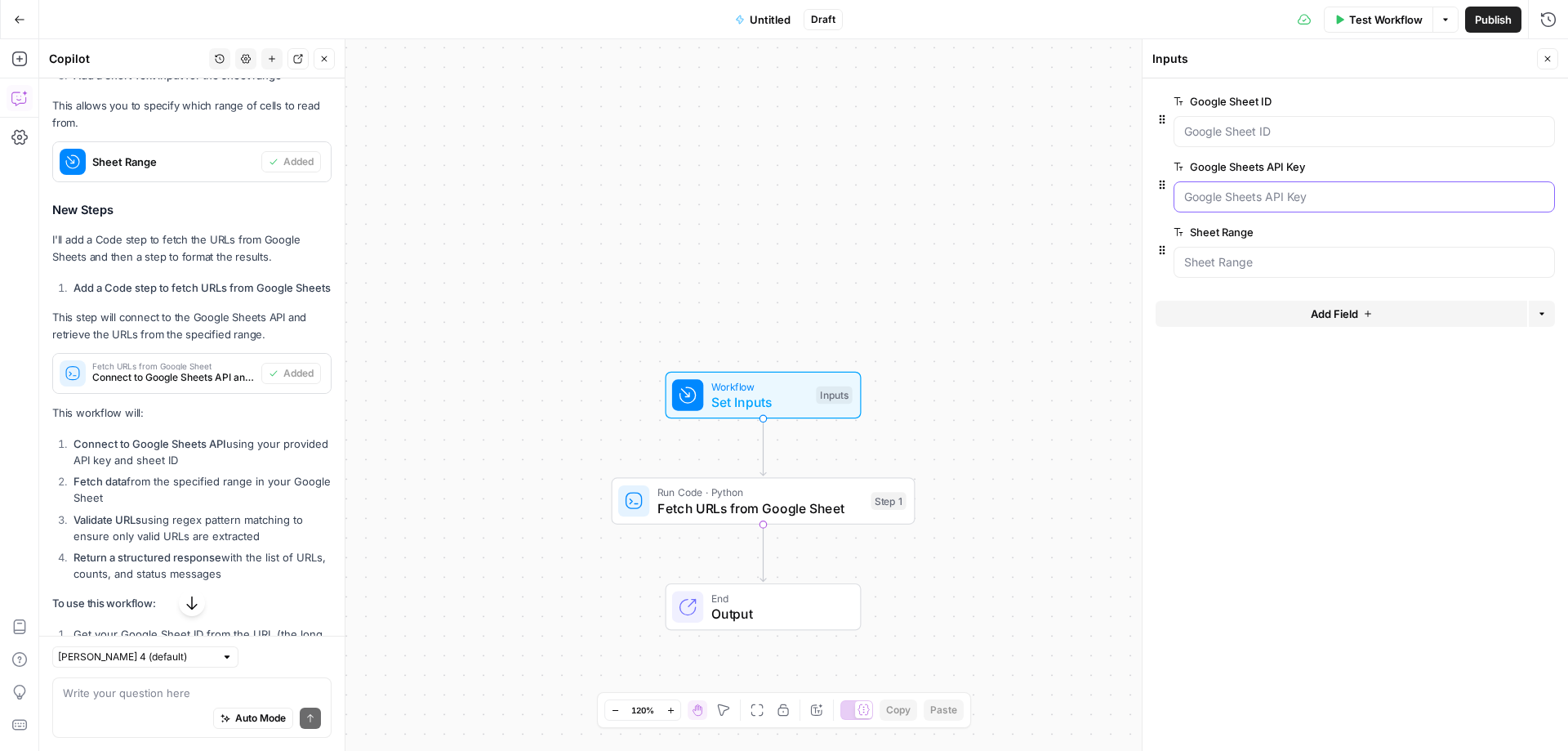
click at [1326, 204] on Key "Google Sheets API Key" at bounding box center [1364, 197] width 360 height 17
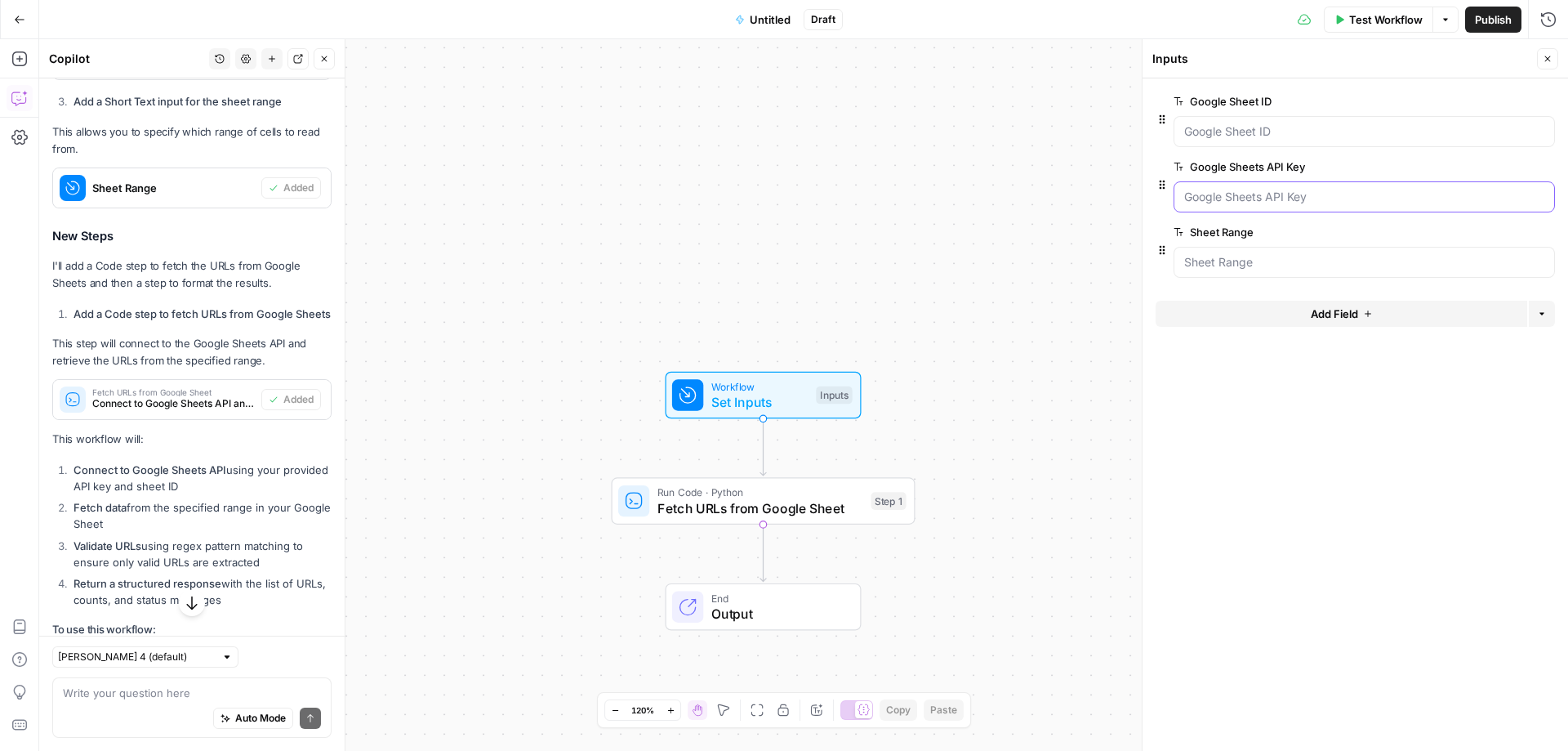
scroll to position [732, 0]
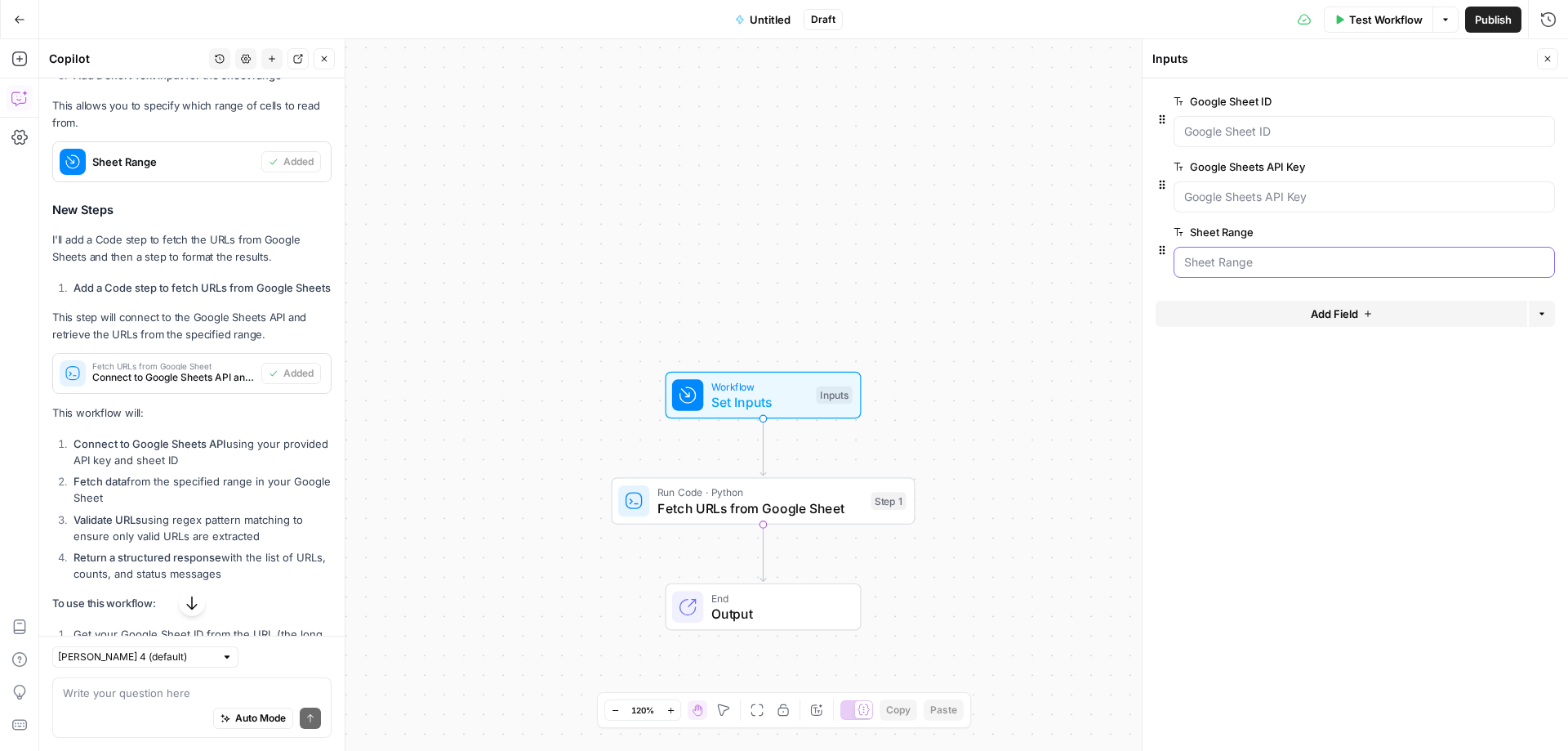
click at [1257, 261] on Range "Sheet Range" at bounding box center [1364, 262] width 360 height 17
click at [1489, 228] on span "edit field" at bounding box center [1493, 232] width 36 height 13
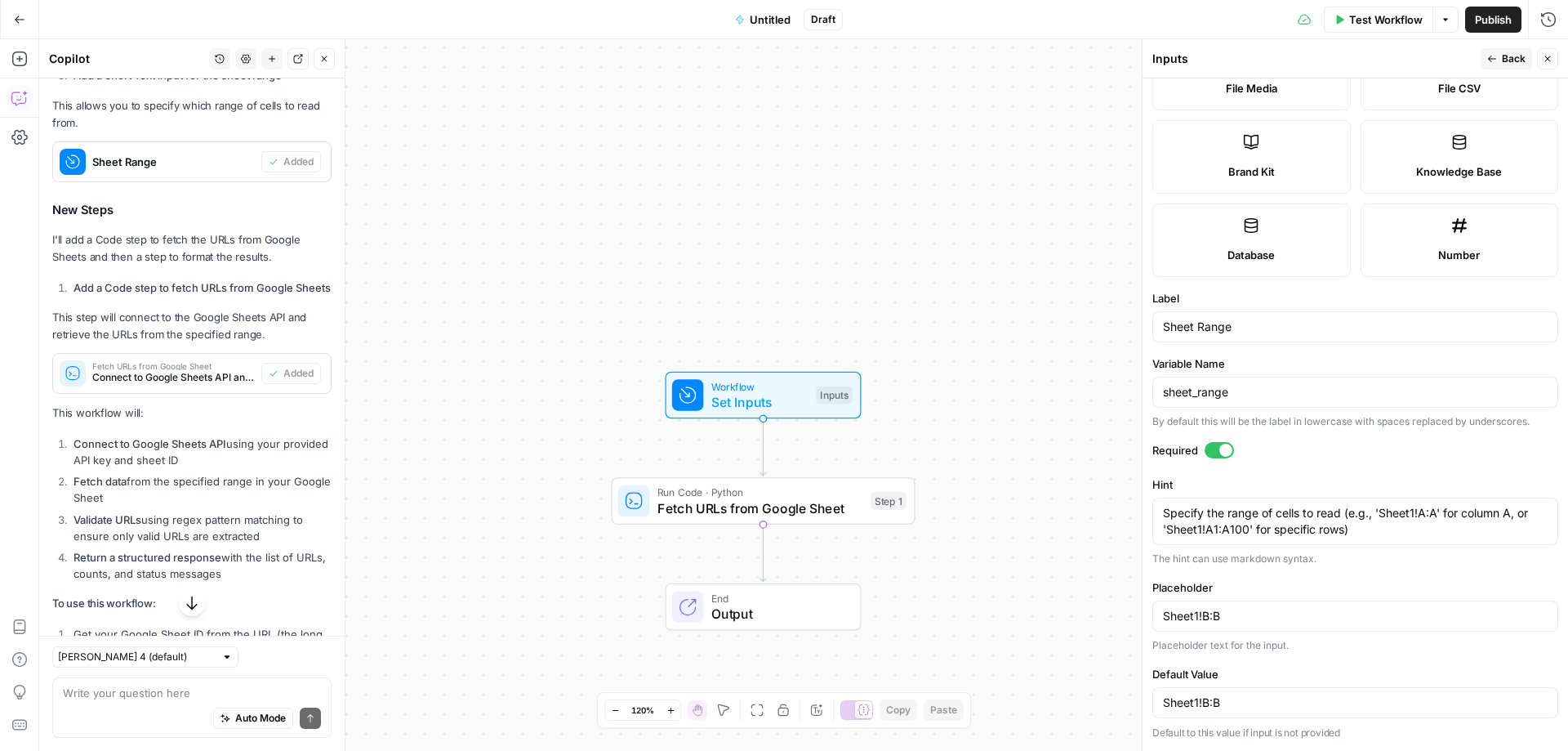
scroll to position [0, 0]
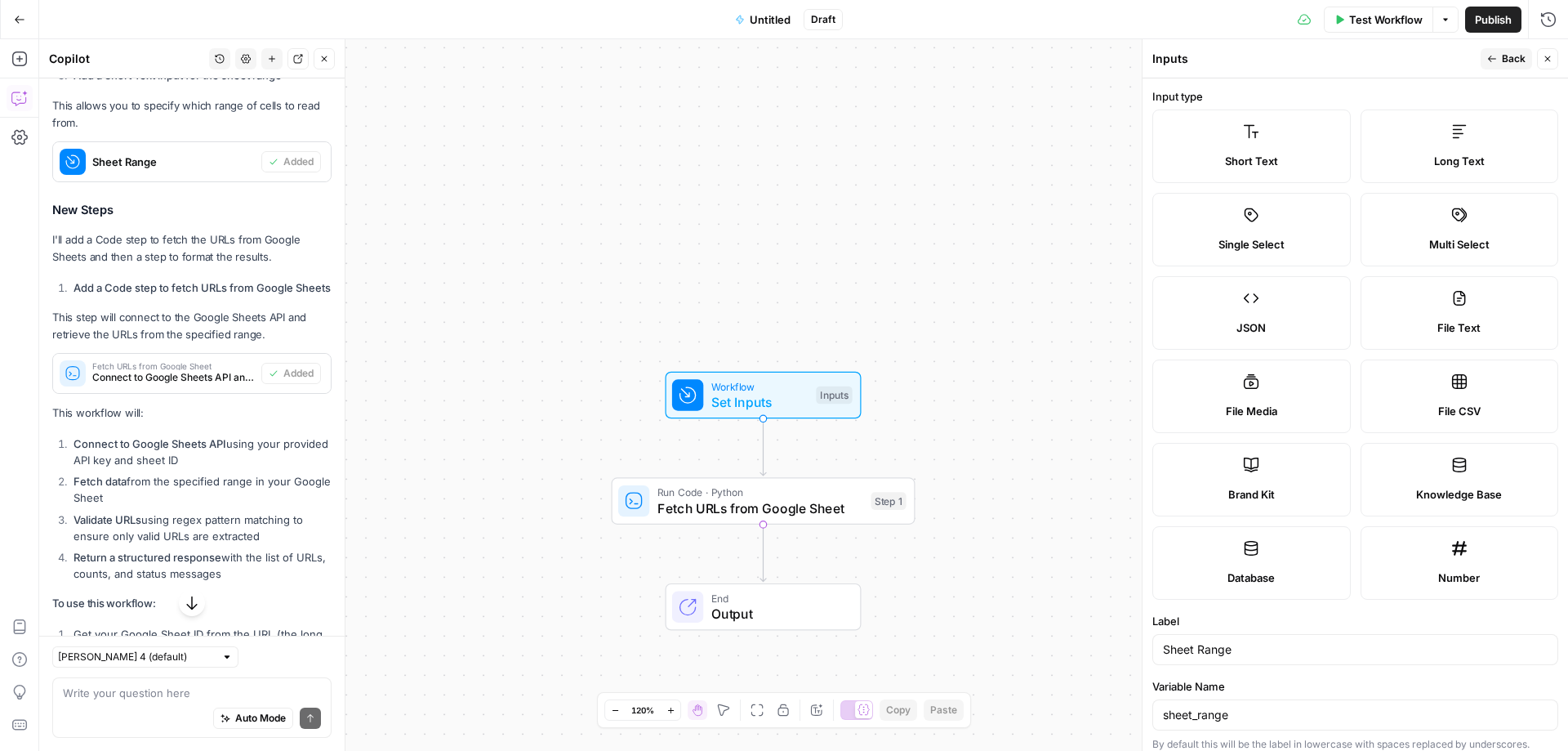
click at [1503, 58] on span "Back" at bounding box center [1514, 59] width 24 height 15
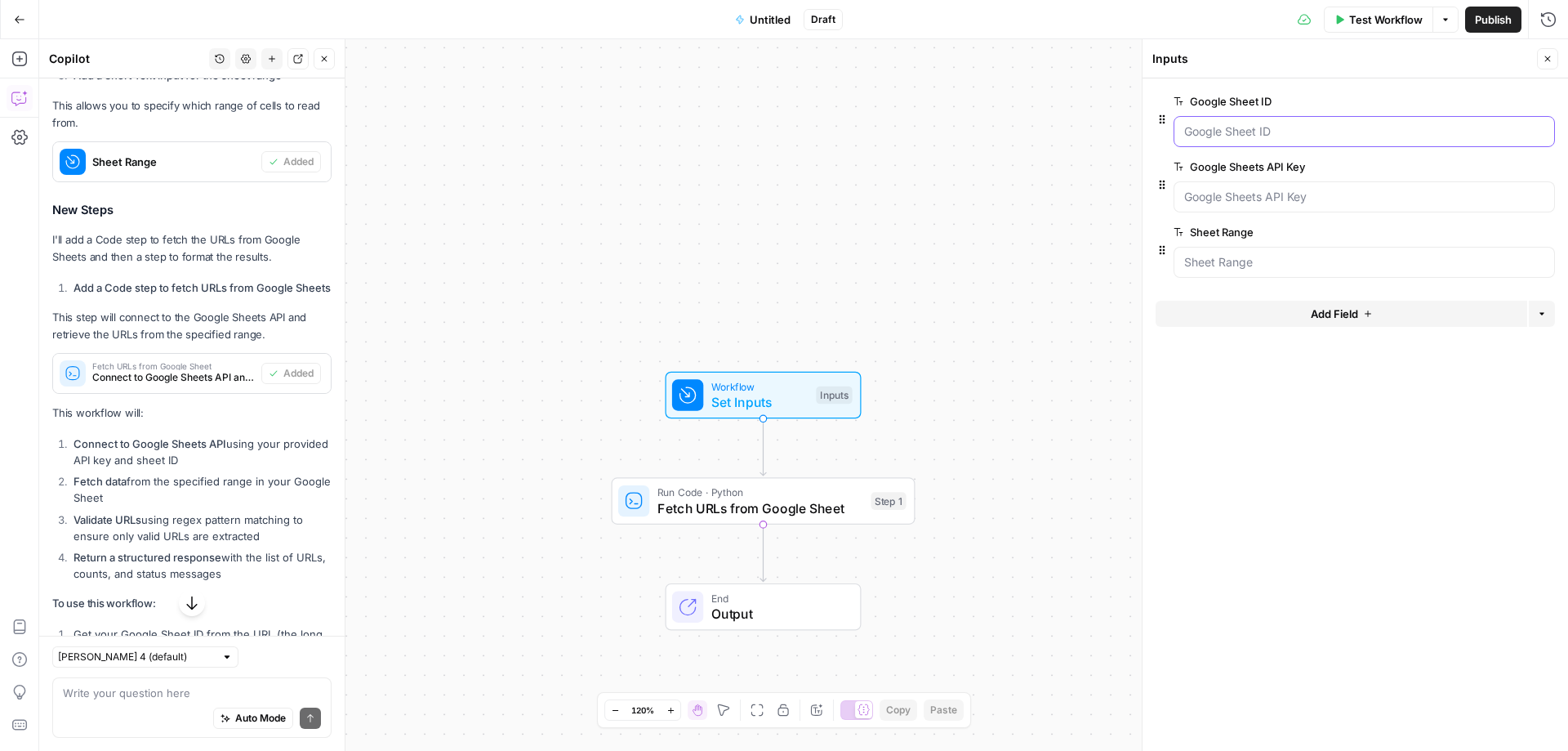
click at [1278, 132] on ID "Google Sheet ID" at bounding box center [1364, 132] width 360 height 17
click at [1489, 101] on span "edit field" at bounding box center [1493, 101] width 36 height 13
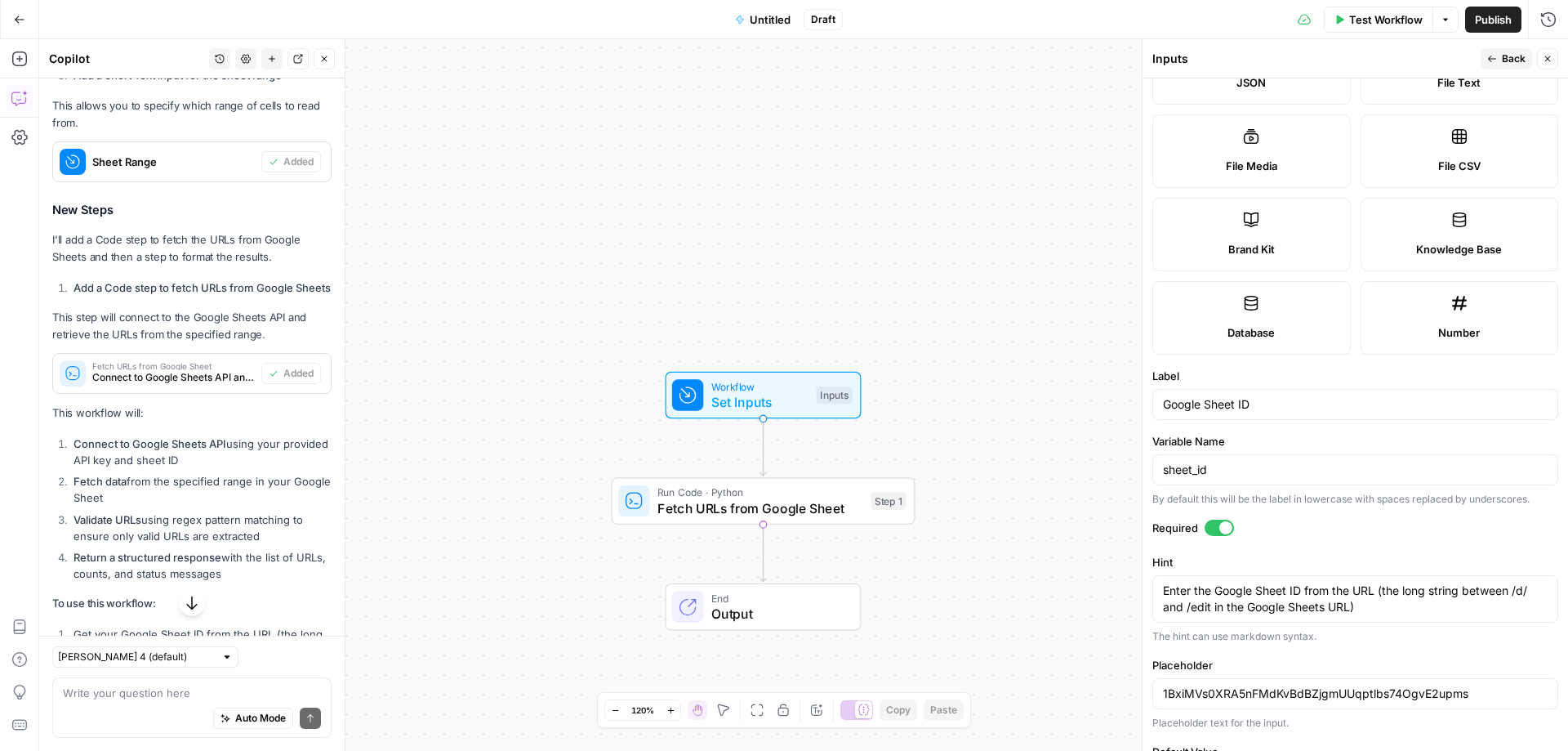
scroll to position [323, 0]
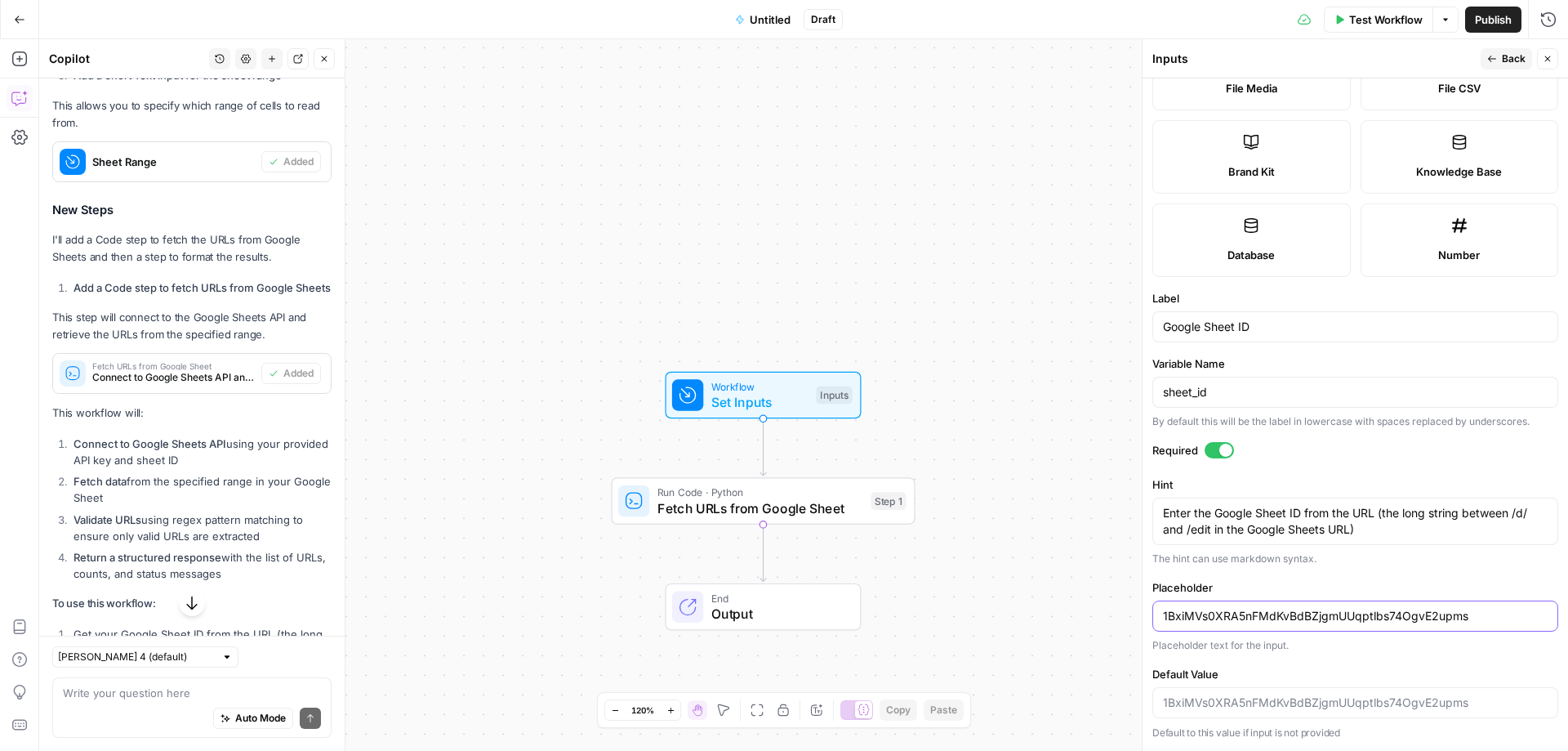
click at [1267, 620] on input "1BxiMVs0XRA5nFMdKvBdBZjgmUUqptlbs74OgvE2upms" at bounding box center [1355, 616] width 385 height 17
paste input "EadwgmhufNq63uCdedAJhaQJaMh0ztbKod9aOIC6z_Q"
type input "1EadwgmhufNq63uCdedAJhaQJaMh0ztbKod9aOIC6z_Q"
click at [1350, 654] on form "Input type Short Text Long Text Single Select Multi Select JSON File Text File …" at bounding box center [1355, 415] width 426 height 672
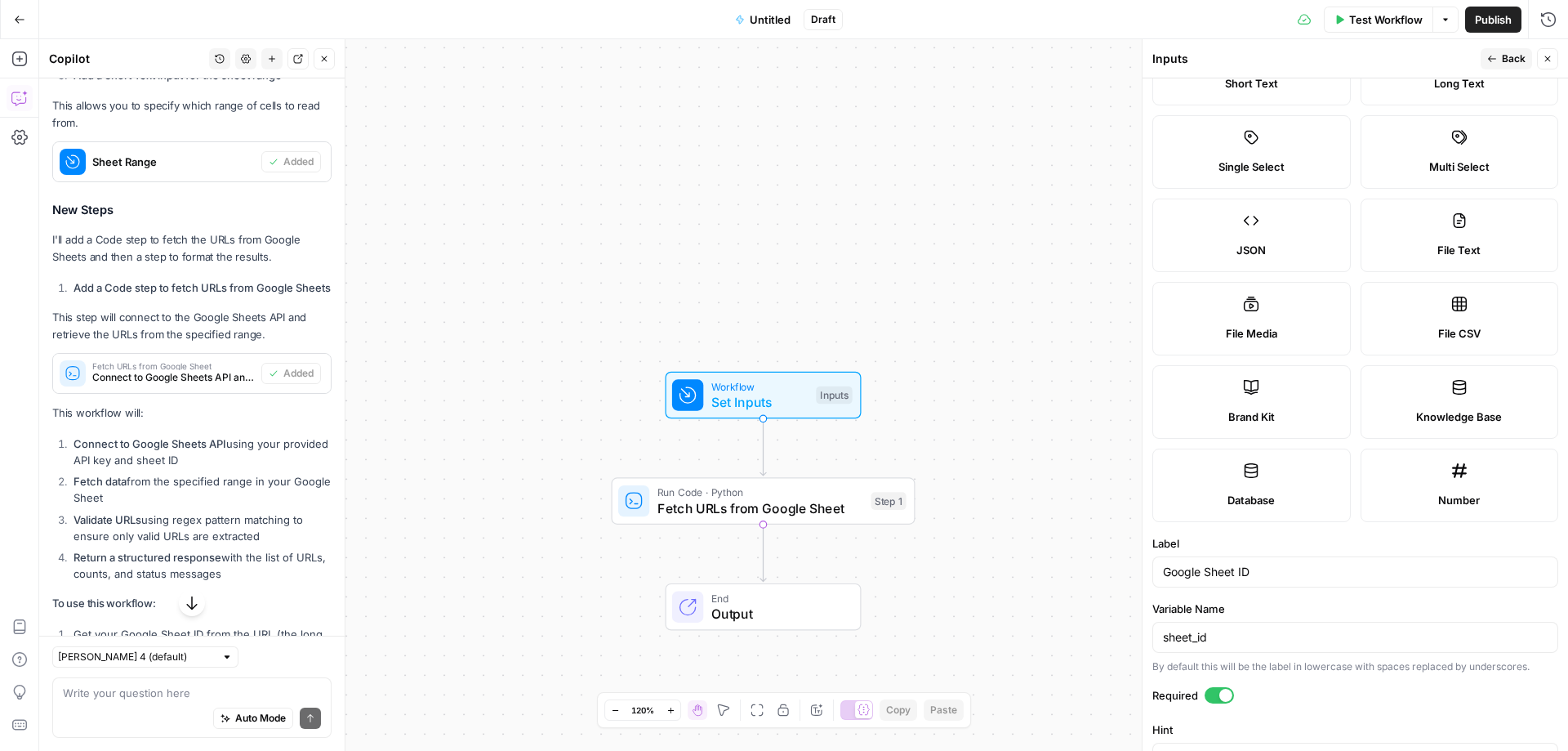
scroll to position [0, 0]
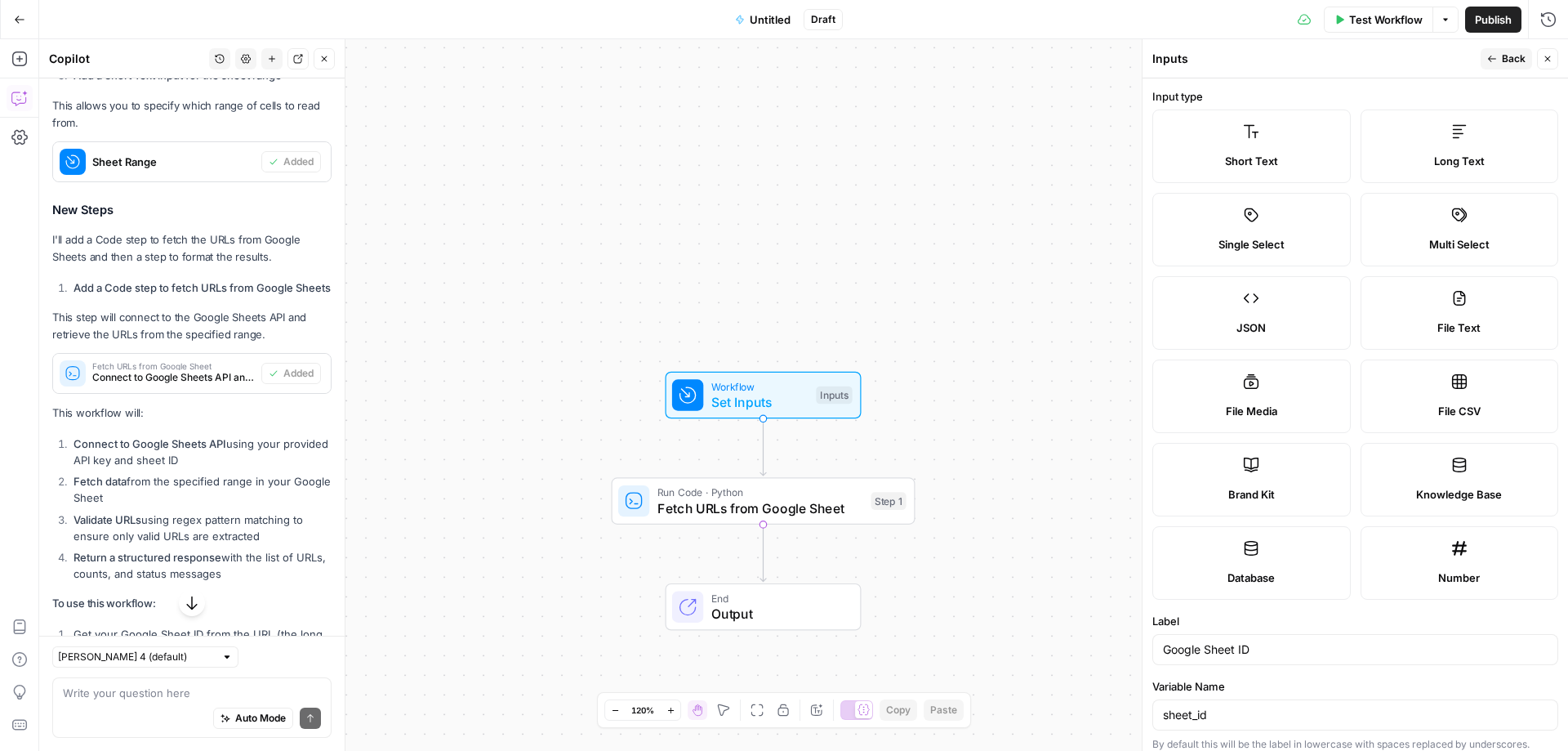
click at [1497, 54] on icon "button" at bounding box center [1493, 59] width 10 height 10
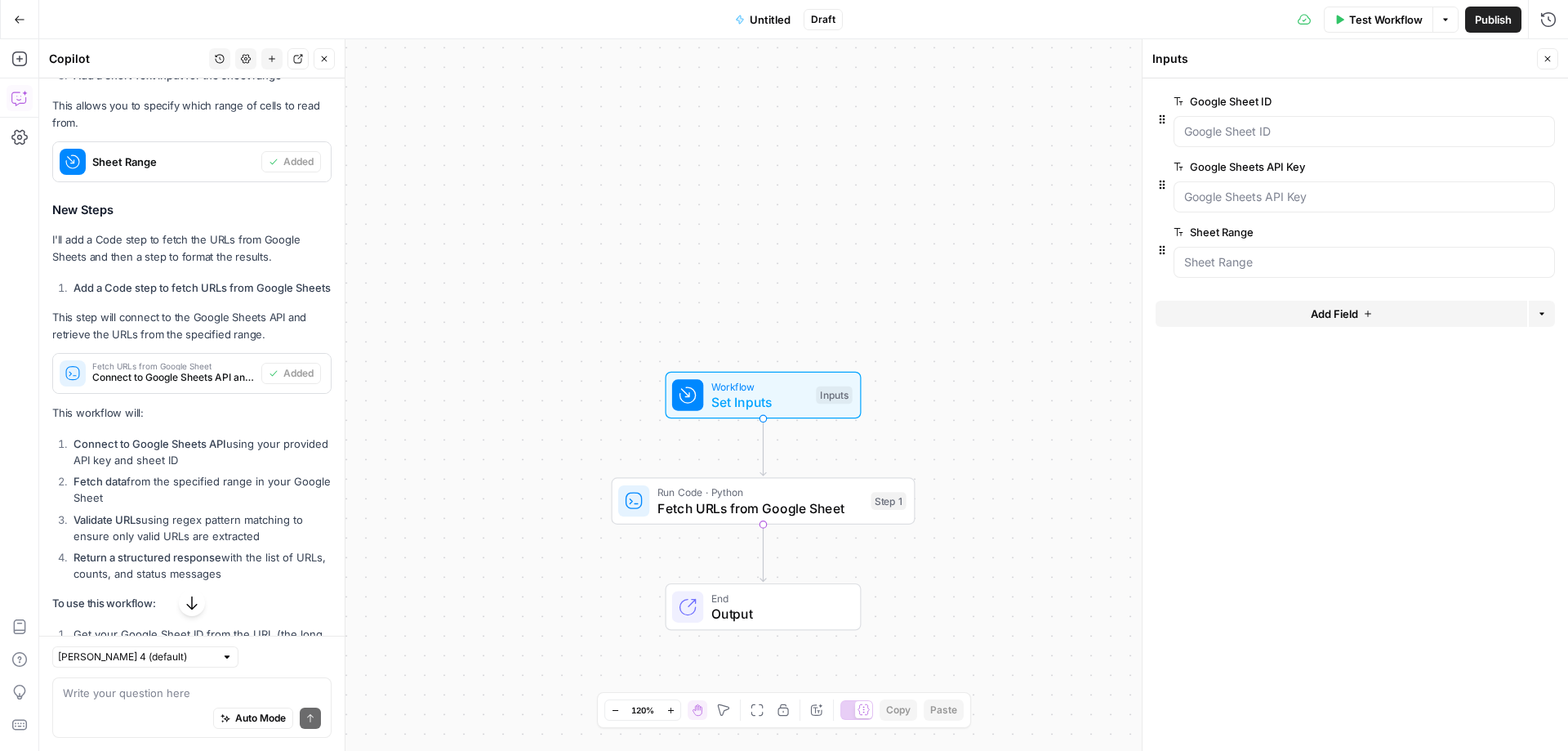
click at [1488, 166] on span "edit field" at bounding box center [1493, 166] width 36 height 13
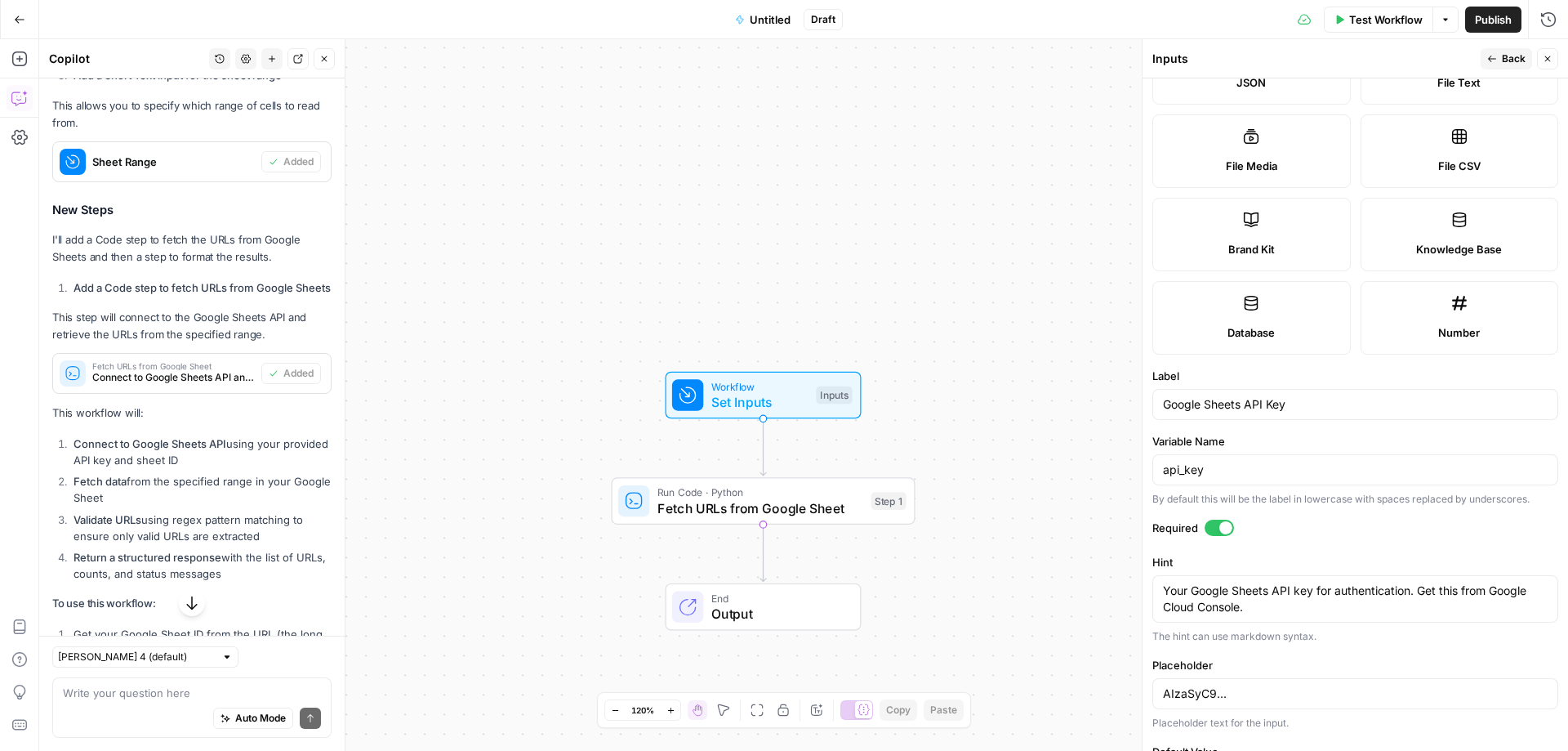
scroll to position [323, 0]
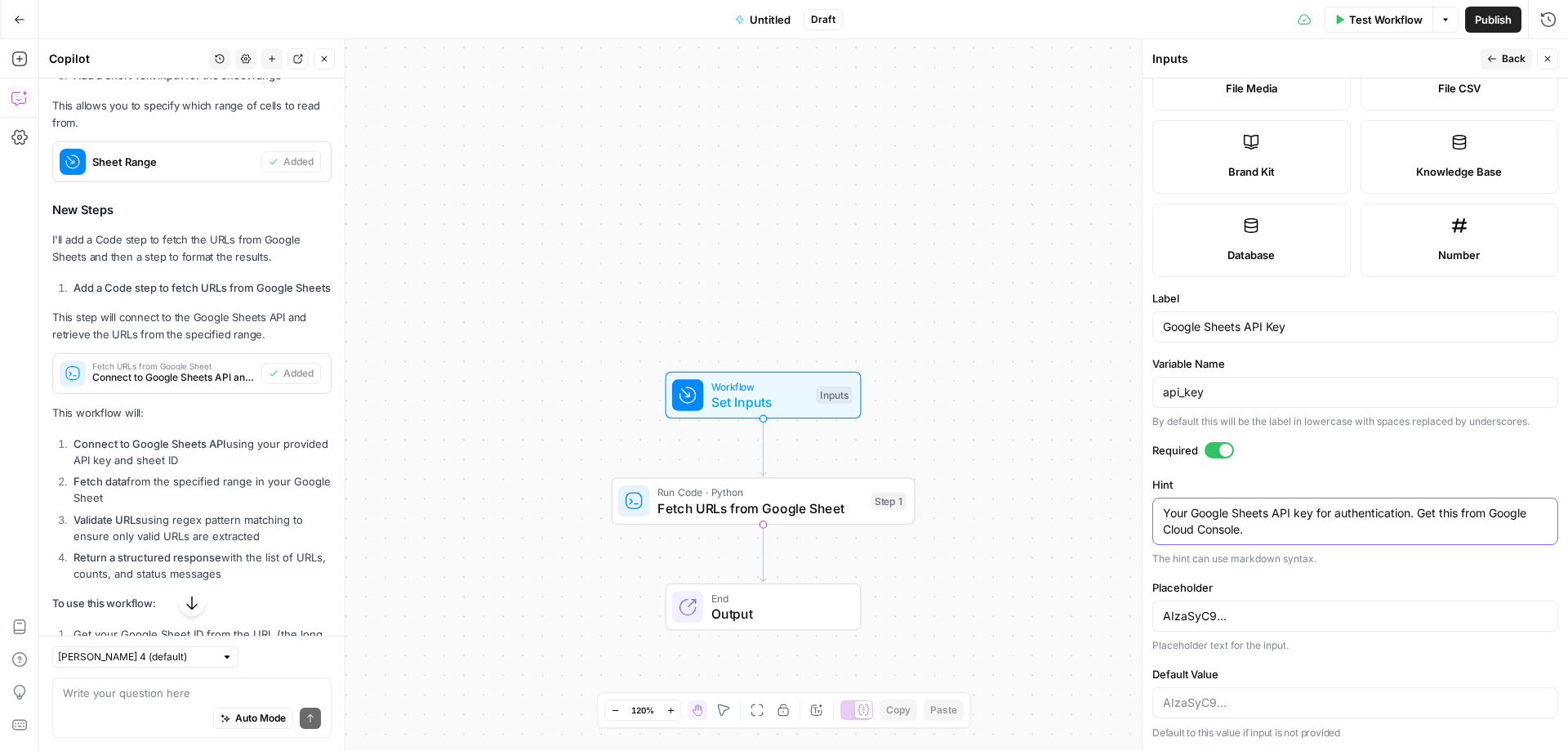
drag, startPoint x: 1493, startPoint y: 518, endPoint x: 1238, endPoint y: 529, distance: 255.2
click at [1238, 529] on textarea "Your Google Sheets API key for authentication. Get this from Google Cloud Conso…" at bounding box center [1355, 521] width 385 height 32
click at [18, 17] on icon "button" at bounding box center [20, 20] width 12 height 12
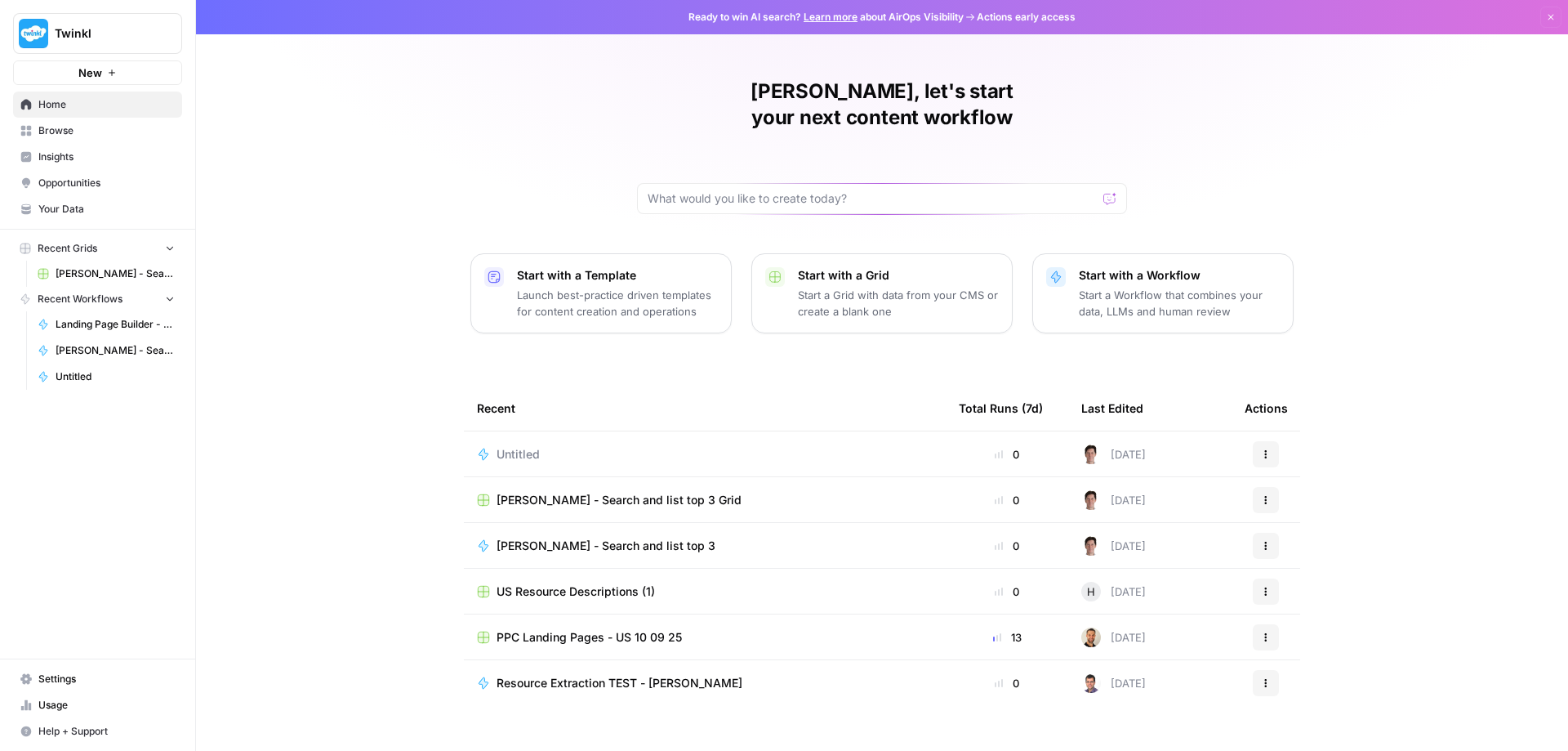
click at [556, 537] on span "[PERSON_NAME] - Search and list top 3" at bounding box center [606, 546] width 219 height 17
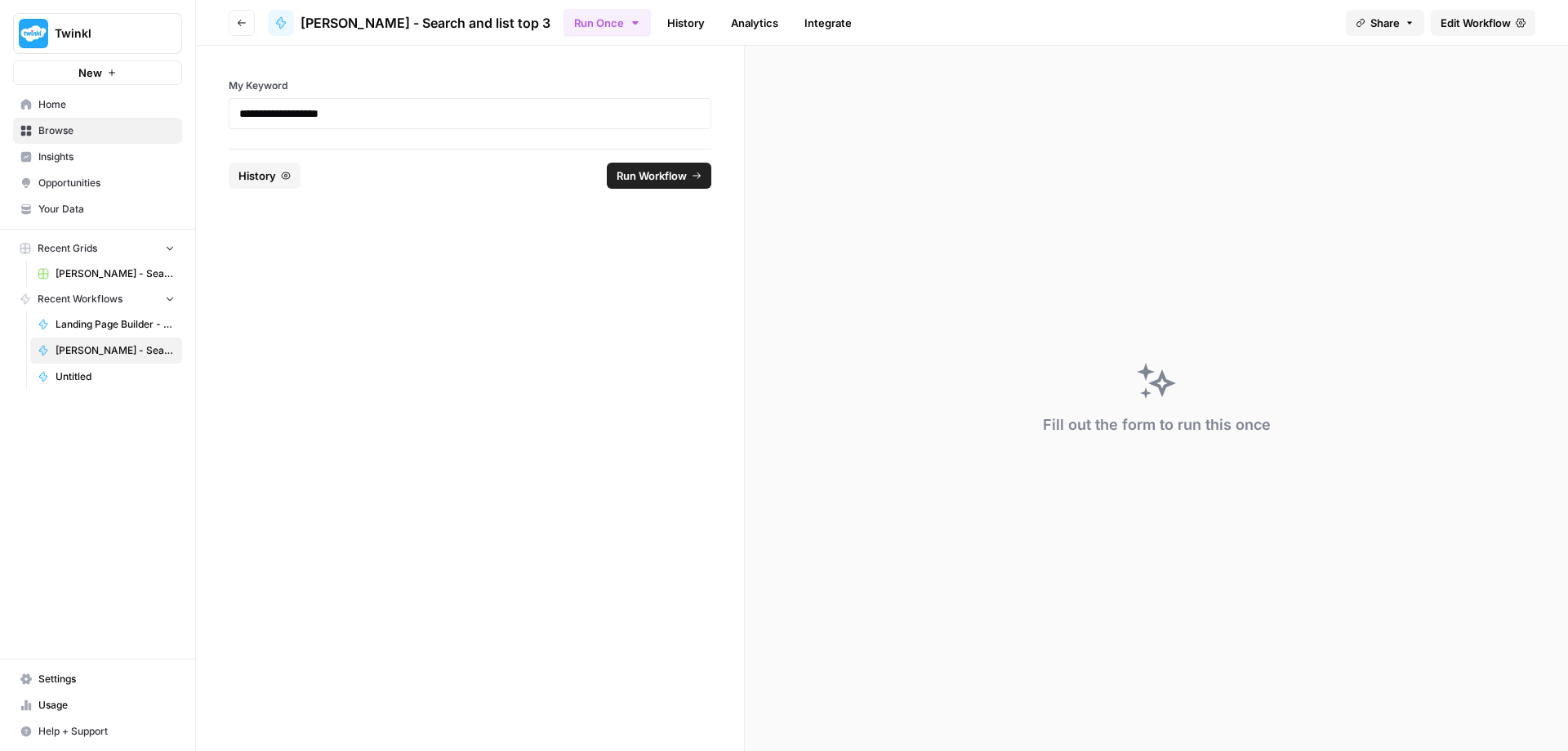
click at [1454, 23] on span "Edit Workflow" at bounding box center [1476, 23] width 70 height 17
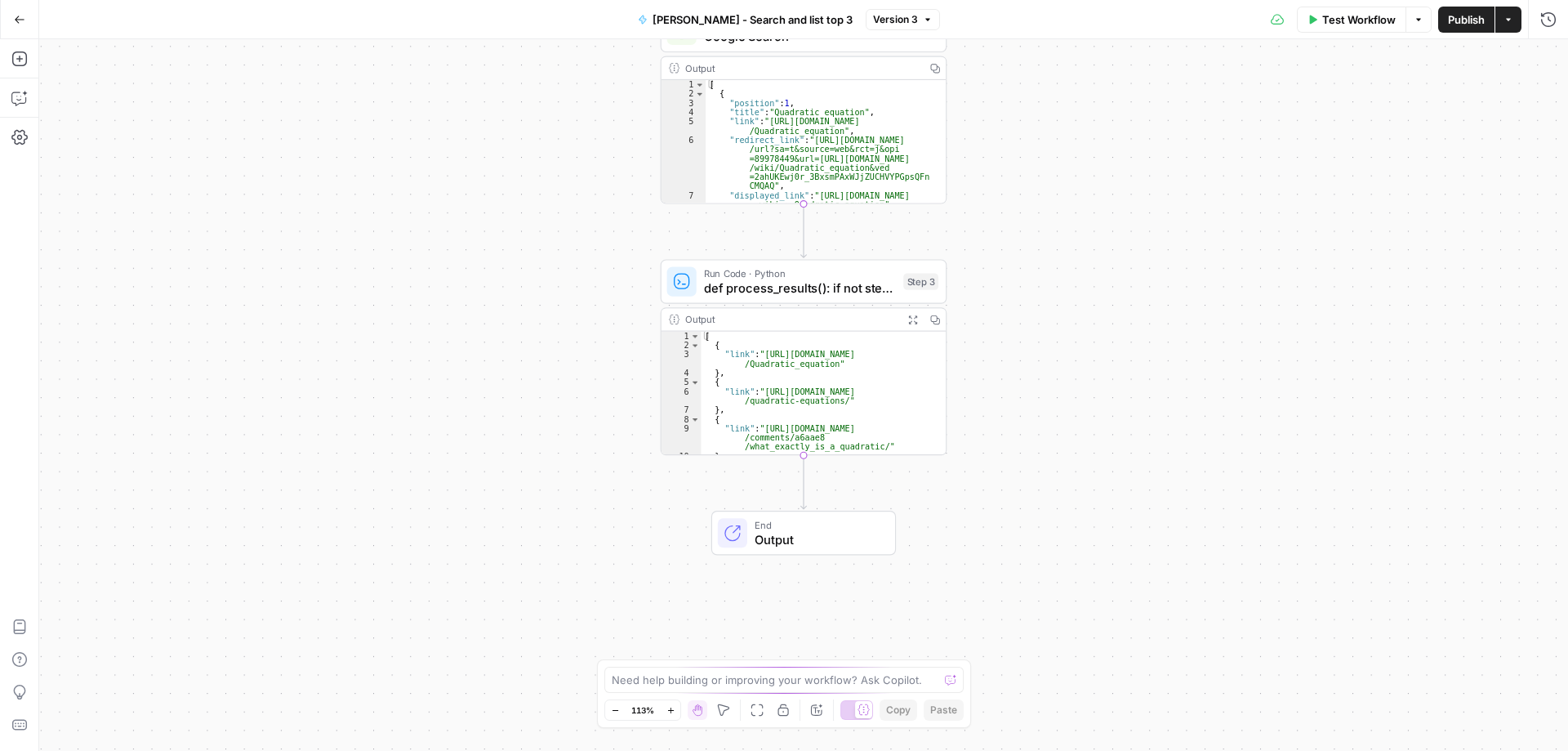
click at [849, 539] on span "Output" at bounding box center [818, 539] width 126 height 19
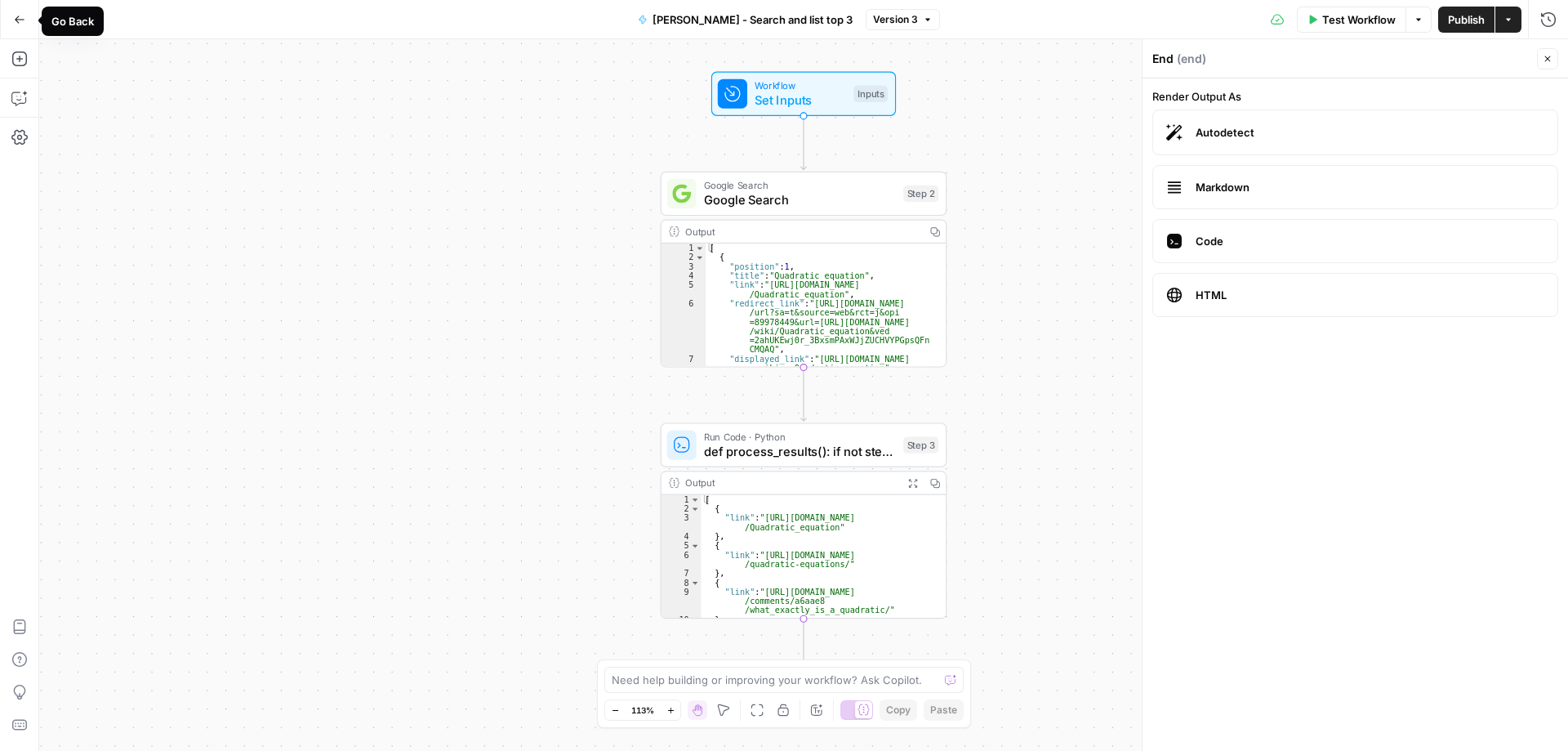
click at [24, 20] on icon "button" at bounding box center [20, 20] width 12 height 12
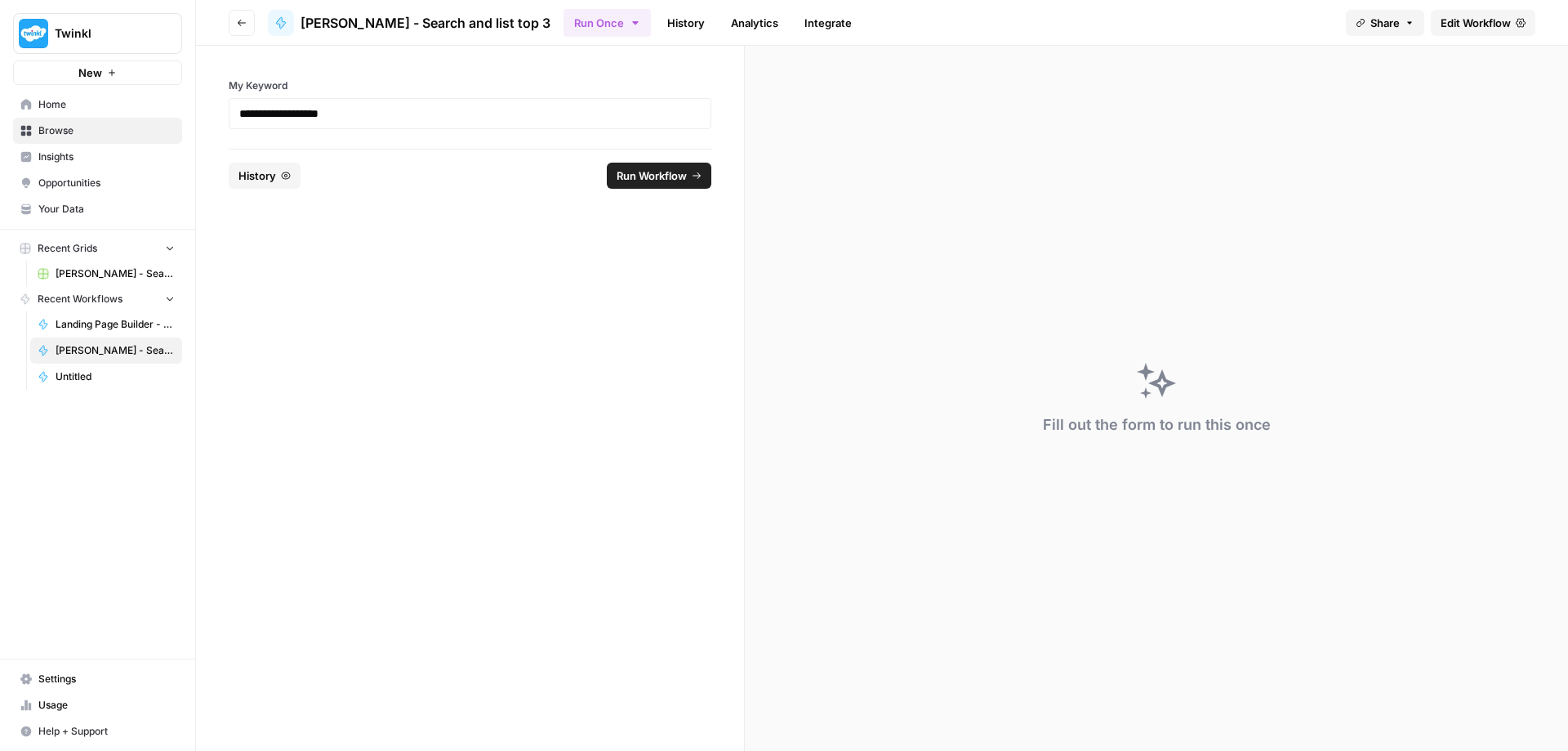
click at [239, 23] on icon "button" at bounding box center [242, 23] width 10 height 10
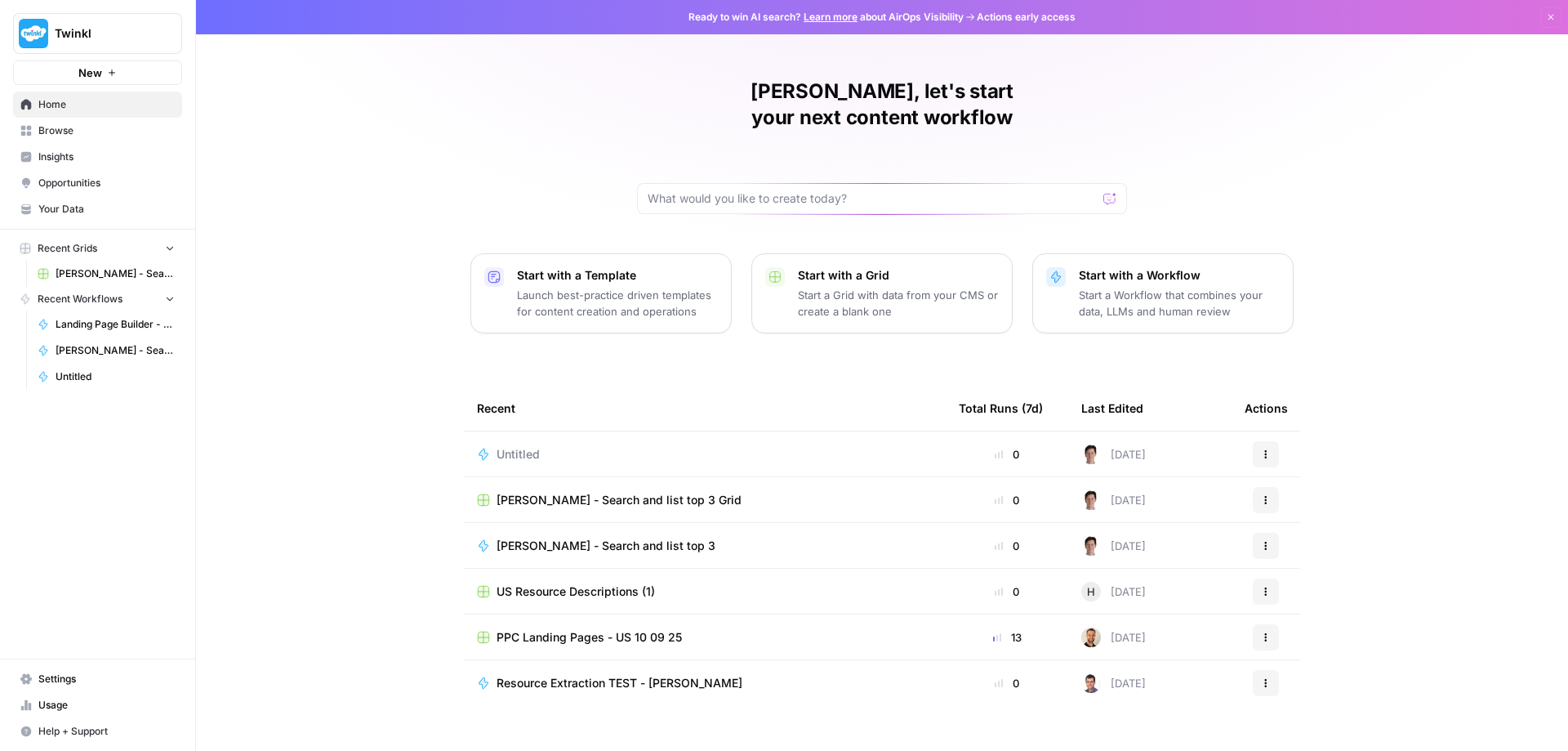
click at [517, 446] on span "Untitled" at bounding box center [518, 455] width 43 height 17
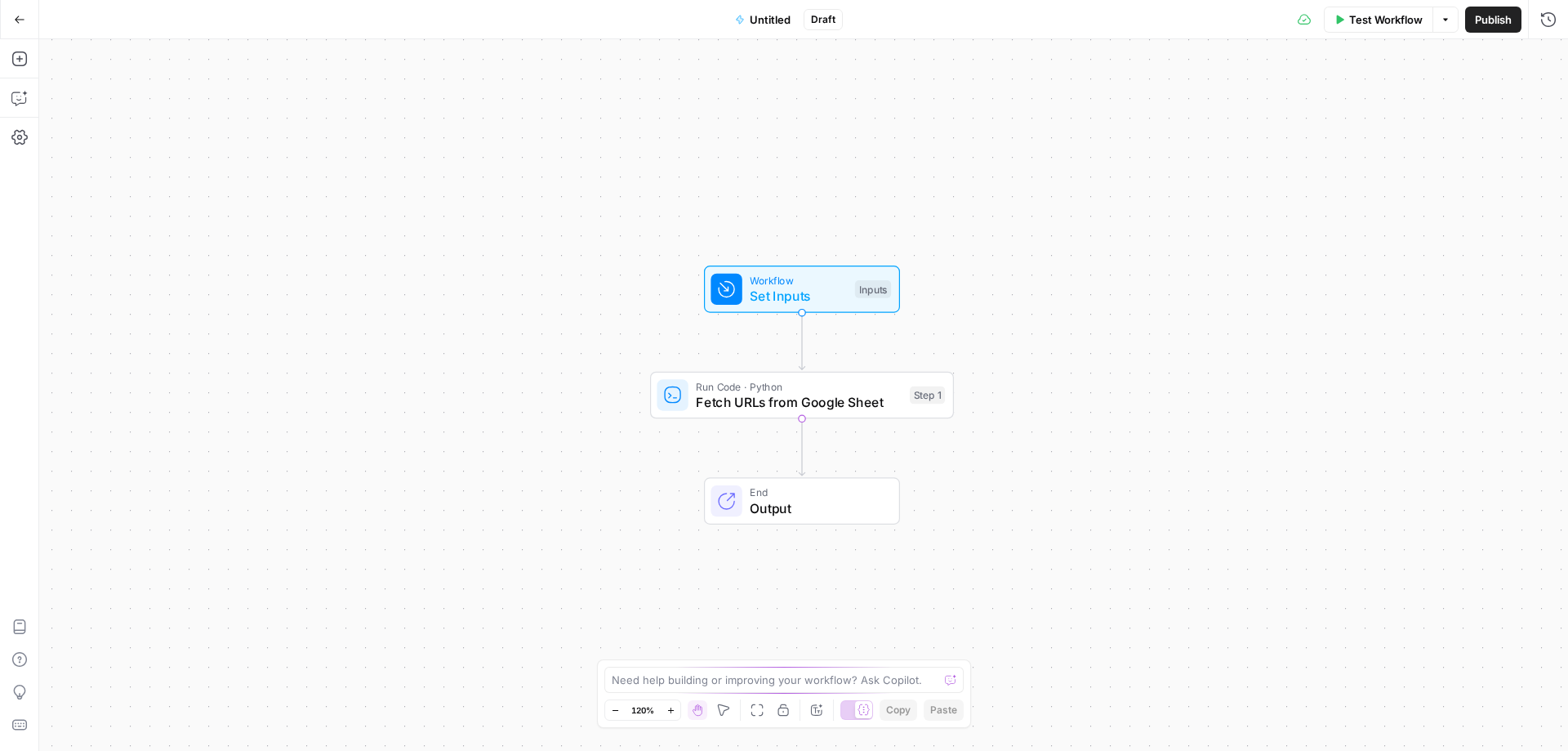
click at [772, 20] on span "Untitled" at bounding box center [770, 20] width 41 height 17
click at [132, 122] on input "Name" at bounding box center [192, 123] width 272 height 17
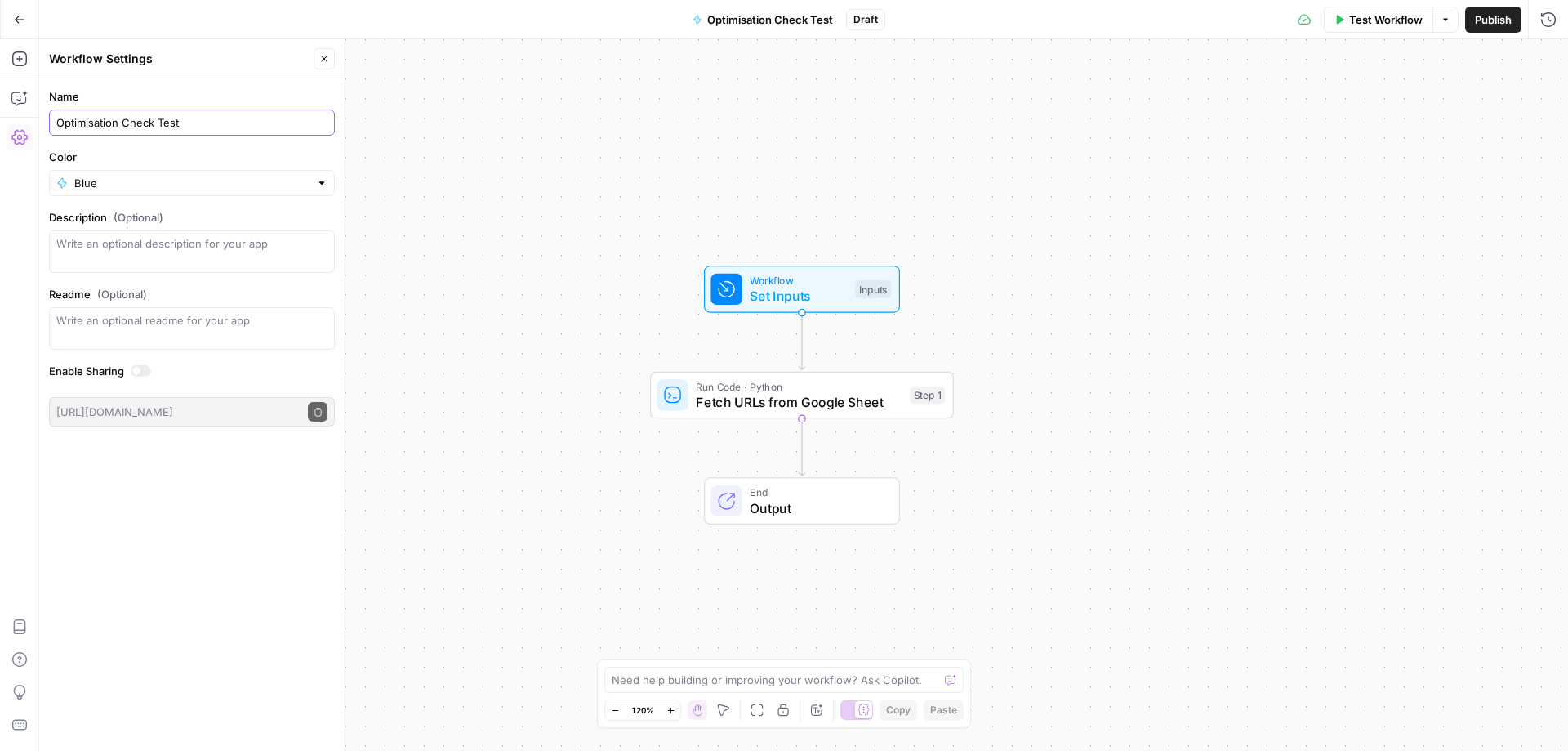
type input "Optimisation Check Test"
click at [796, 299] on span "Set Inputs" at bounding box center [798, 296] width 97 height 20
